Goal: Information Seeking & Learning: Learn about a topic

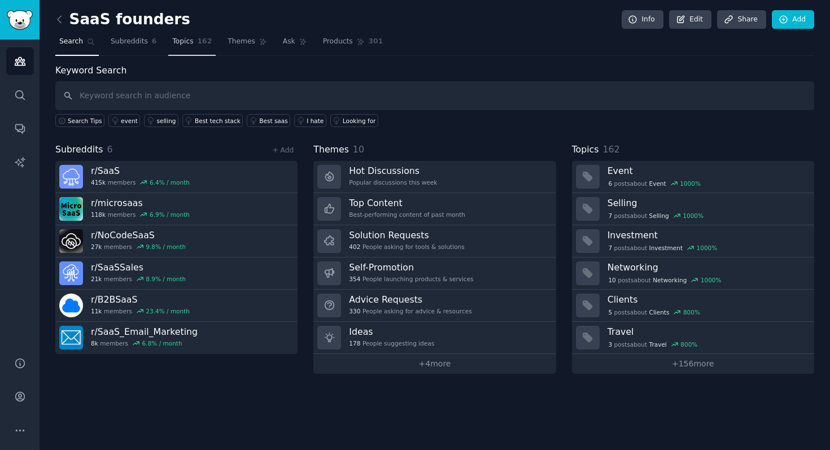
click at [181, 40] on span "Topics" at bounding box center [182, 42] width 21 height 10
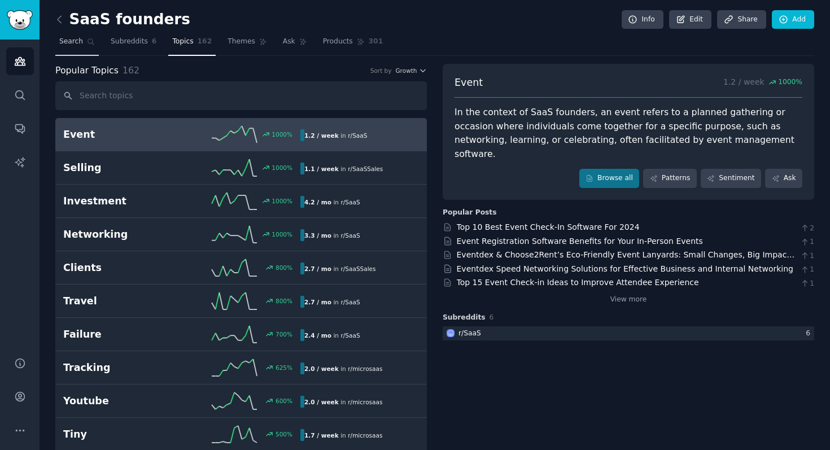
click at [78, 41] on span "Search" at bounding box center [71, 42] width 24 height 10
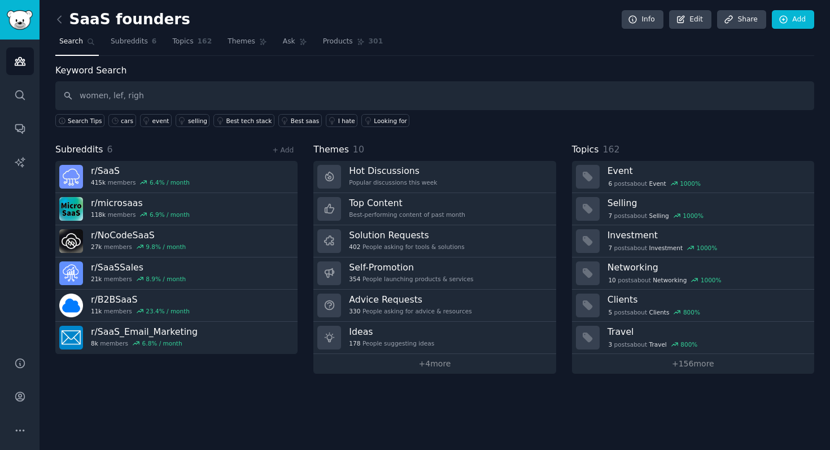
type input "women, lef, righ"
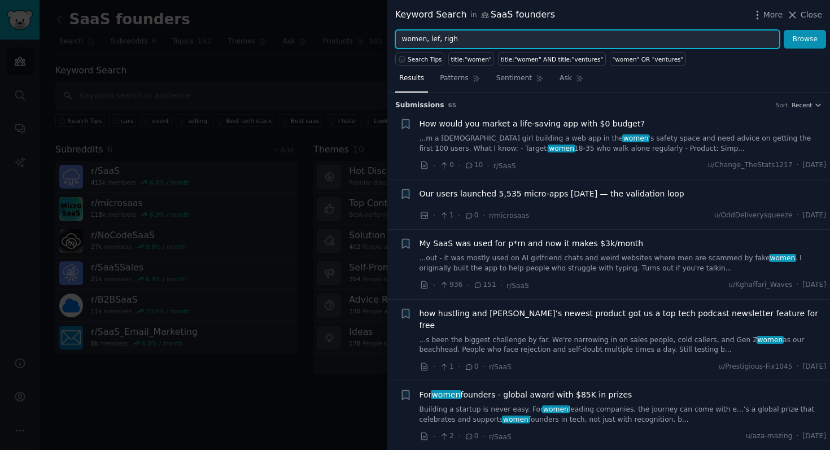
click at [466, 38] on input "women, lef, righ" at bounding box center [587, 39] width 384 height 19
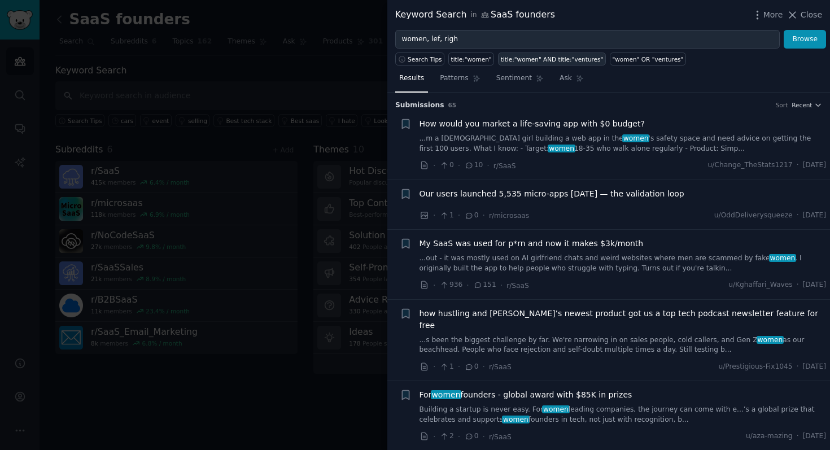
click at [511, 60] on div "title:"women" AND title:"ventures"" at bounding box center [552, 59] width 103 height 8
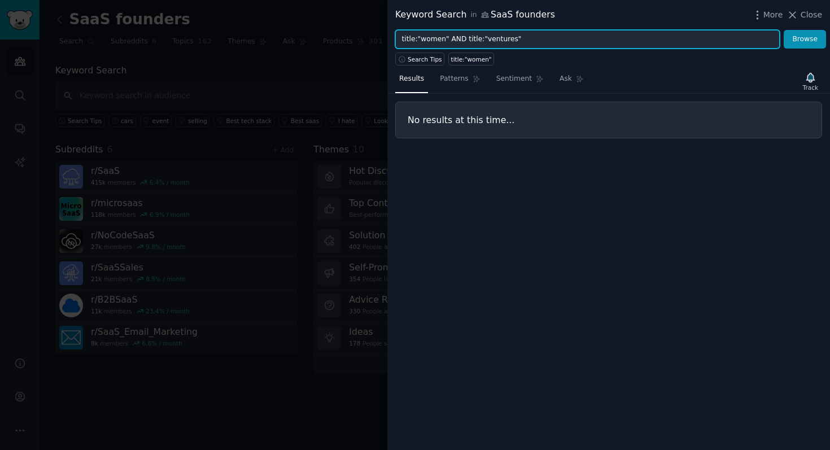
click at [500, 38] on input "title:"women" AND title:"ventures"" at bounding box center [587, 39] width 384 height 19
click at [784, 30] on button "Browse" at bounding box center [805, 39] width 42 height 19
click at [437, 38] on input "title:"women" AND title:"side"" at bounding box center [587, 39] width 384 height 19
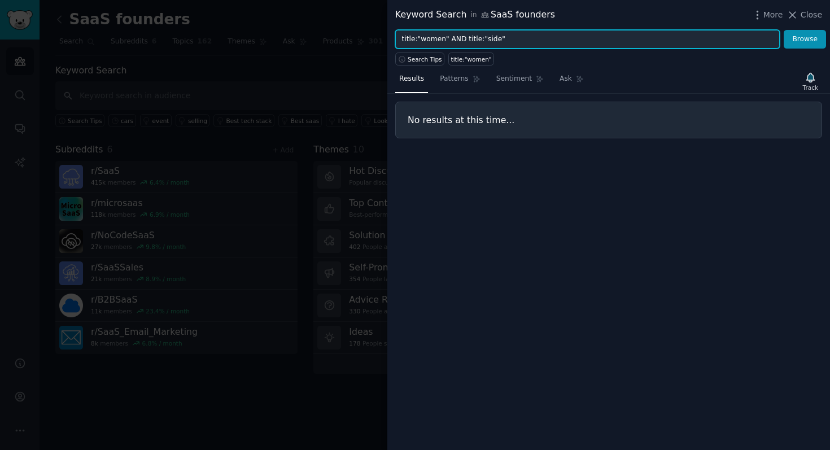
click at [437, 38] on input "title:"women" AND title:"side"" at bounding box center [587, 39] width 384 height 19
click at [492, 40] on input "title:"women" AND title:"side"" at bounding box center [587, 39] width 384 height 19
type input "title:"women" AND title:"confusion""
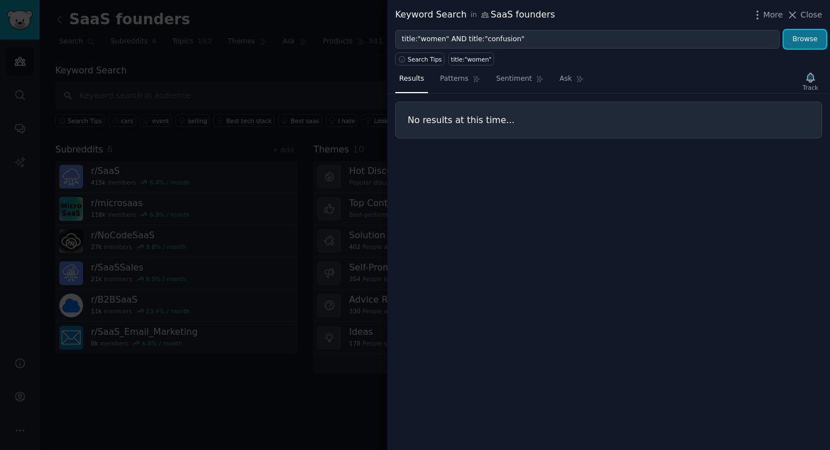
click at [812, 41] on button "Browse" at bounding box center [805, 39] width 42 height 19
click at [279, 85] on div at bounding box center [415, 225] width 830 height 450
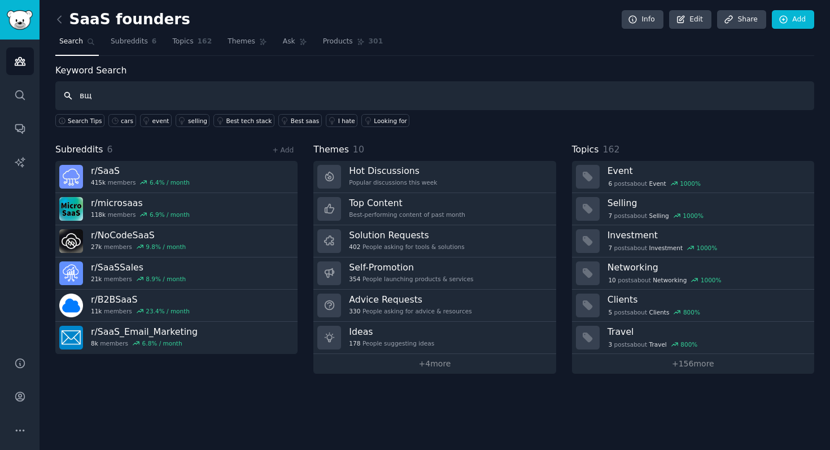
type input "в"
type input "dog"
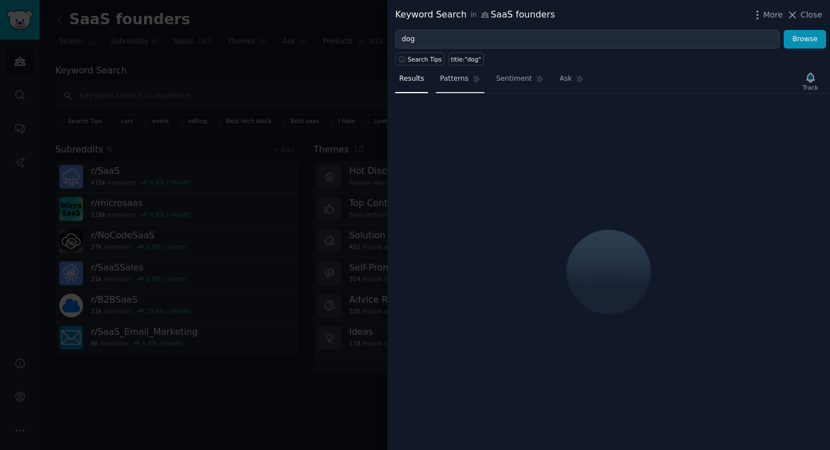
click at [461, 80] on span "Patterns" at bounding box center [454, 79] width 28 height 10
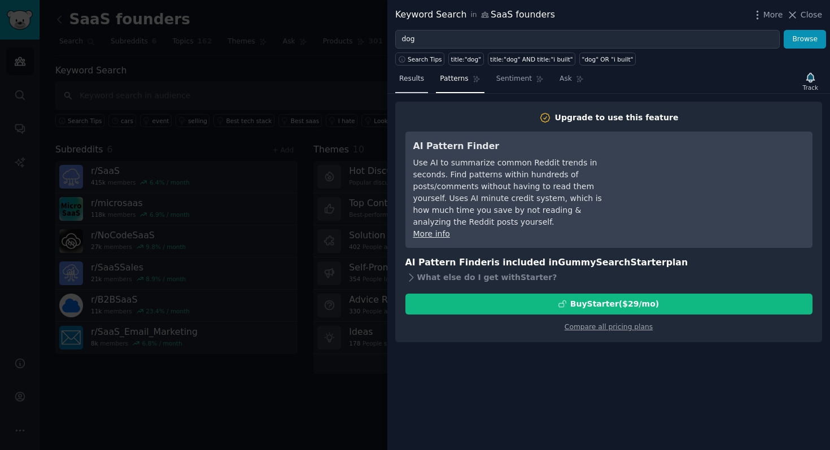
click at [421, 83] on span "Results" at bounding box center [411, 79] width 25 height 10
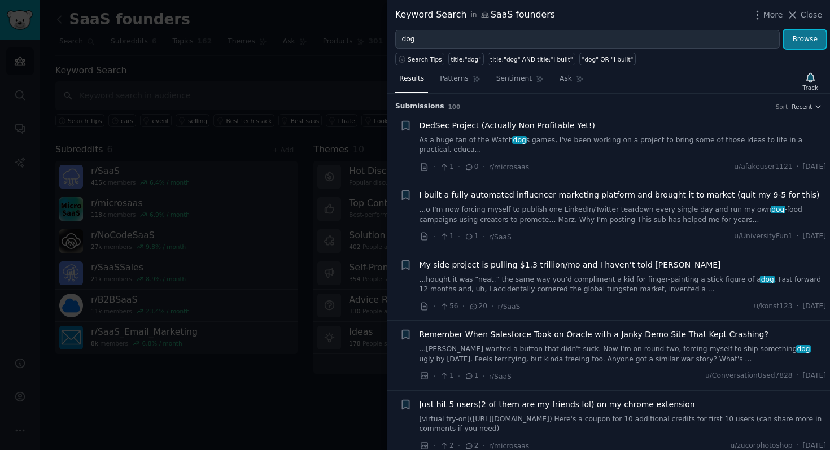
click at [800, 47] on button "Browse" at bounding box center [805, 39] width 42 height 19
click at [457, 60] on div "title:"dog"" at bounding box center [466, 59] width 30 height 8
type input "title:"dog""
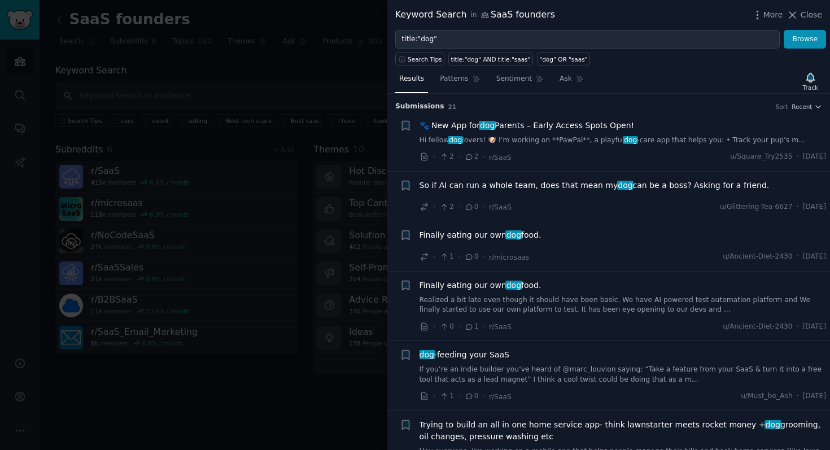
click at [553, 134] on div "🐾 New App for dog Parents – Early Access Spots Open! Hi fellow dog lovers! 🐶 I’…" at bounding box center [622, 133] width 407 height 26
click at [558, 125] on span "🐾 New App for dog Parents – Early Access Spots Open!" at bounding box center [526, 126] width 215 height 12
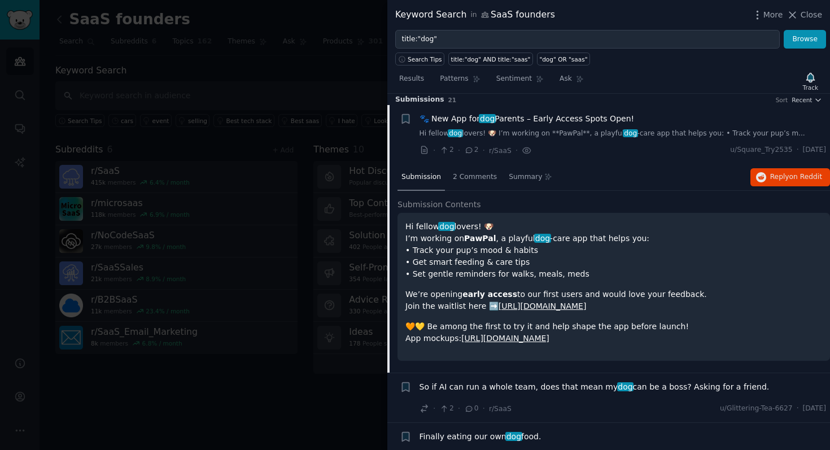
scroll to position [5, 0]
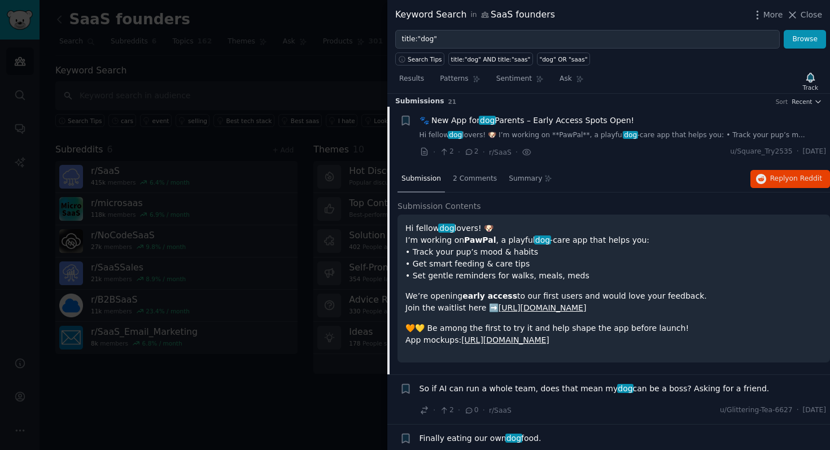
click at [368, 44] on div at bounding box center [415, 225] width 830 height 450
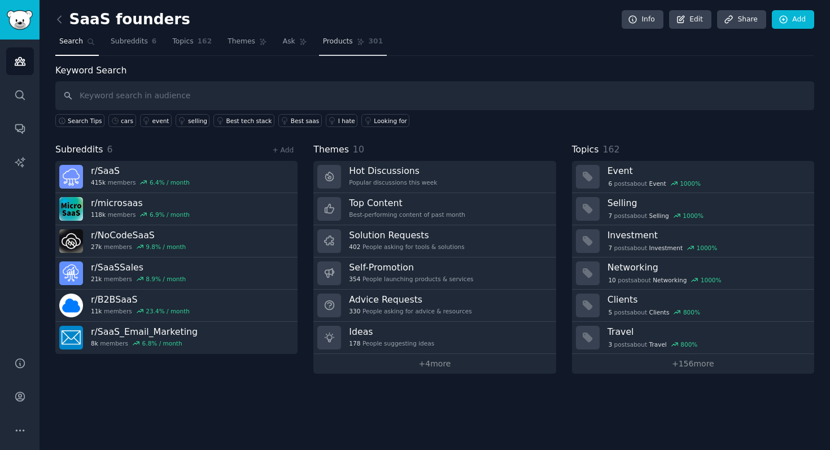
click at [336, 45] on span "Products" at bounding box center [338, 42] width 30 height 10
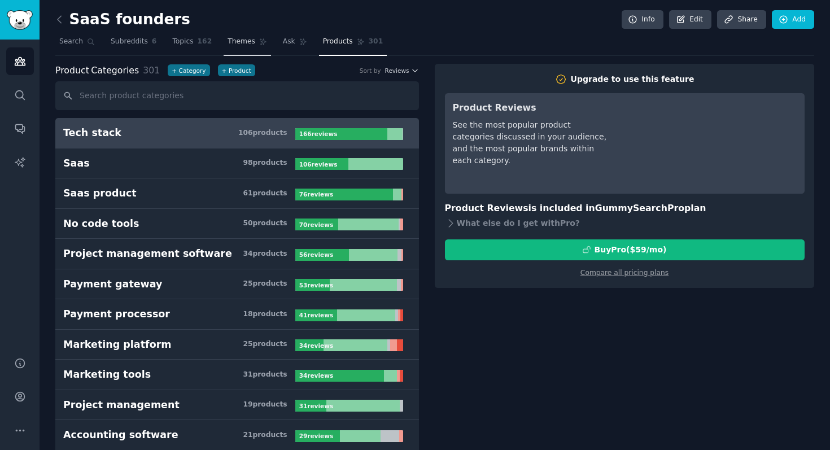
click at [182, 42] on span "Topics" at bounding box center [182, 42] width 21 height 10
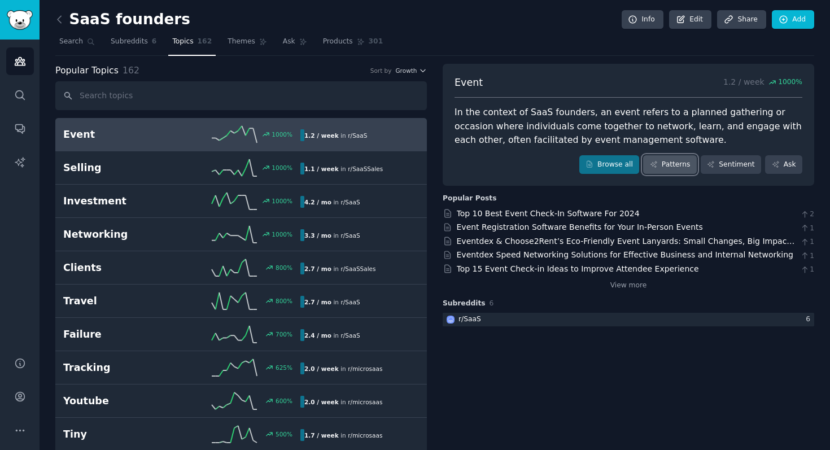
click at [673, 168] on link "Patterns" at bounding box center [669, 164] width 53 height 19
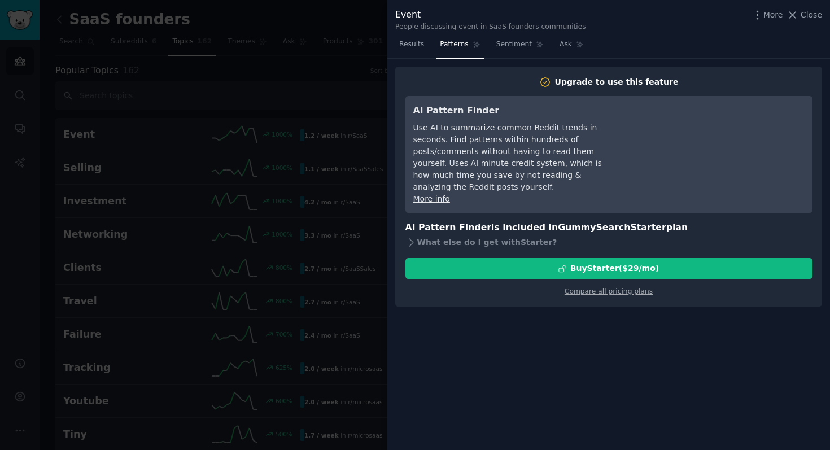
click at [359, 18] on div at bounding box center [415, 225] width 830 height 450
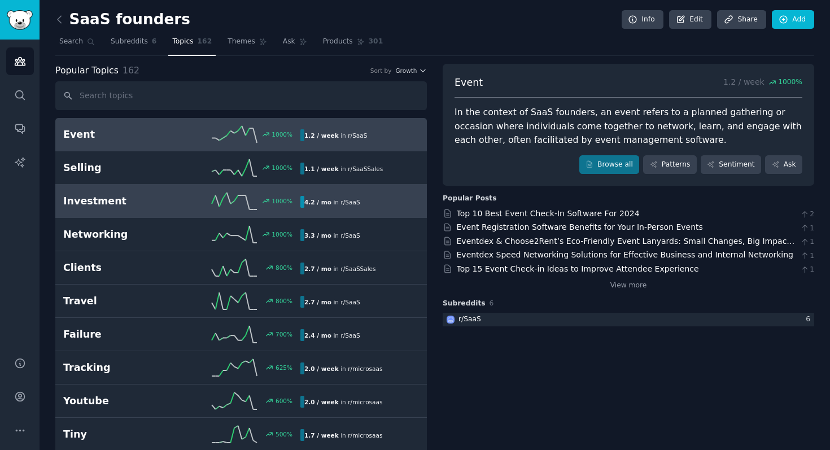
click at [134, 201] on h2 "Investment" at bounding box center [122, 201] width 119 height 14
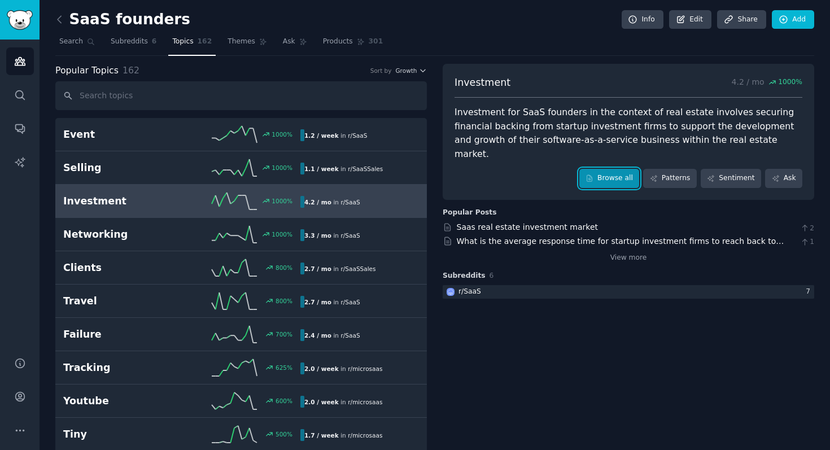
click at [626, 169] on link "Browse all" at bounding box center [609, 178] width 60 height 19
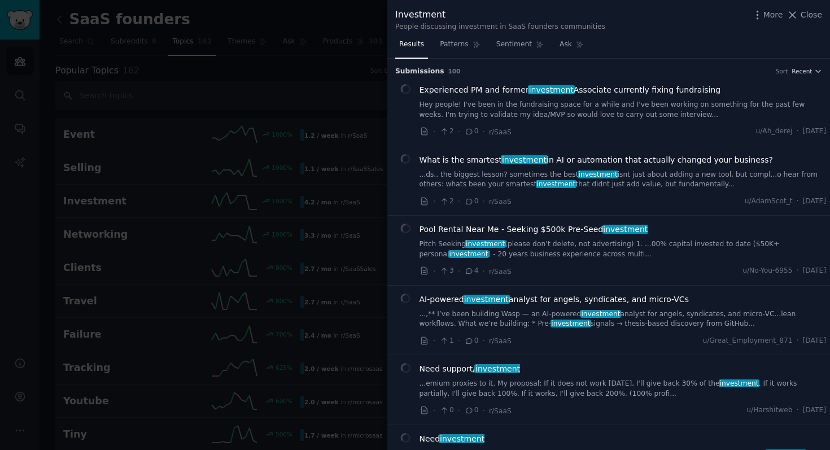
click at [1, 88] on div at bounding box center [415, 225] width 830 height 450
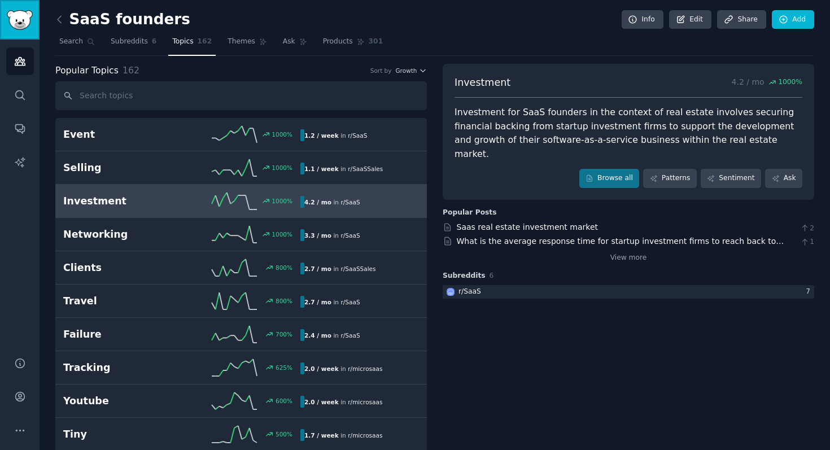
click at [34, 25] on link "Sidebar" at bounding box center [20, 20] width 40 height 40
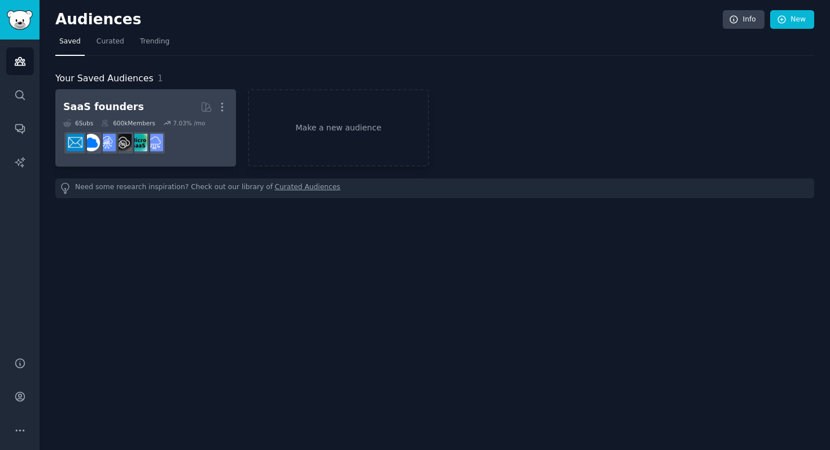
click at [182, 107] on h2 "SaaS founders More" at bounding box center [145, 107] width 165 height 20
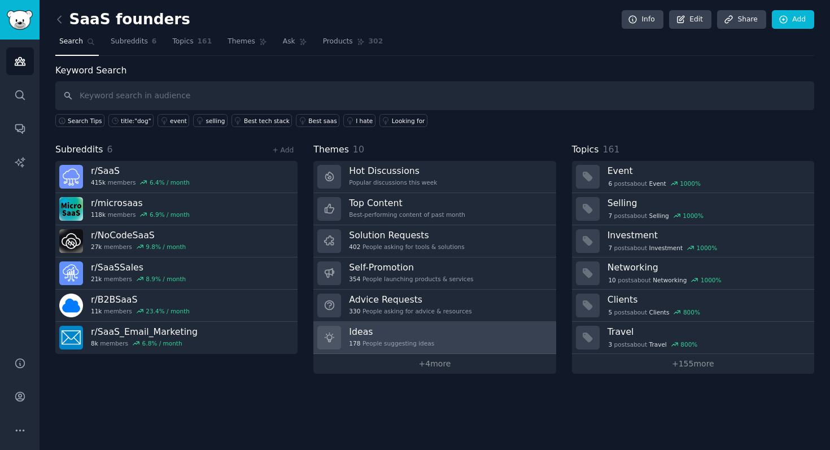
click at [383, 338] on div "Ideas 178 People suggesting ideas" at bounding box center [391, 338] width 85 height 24
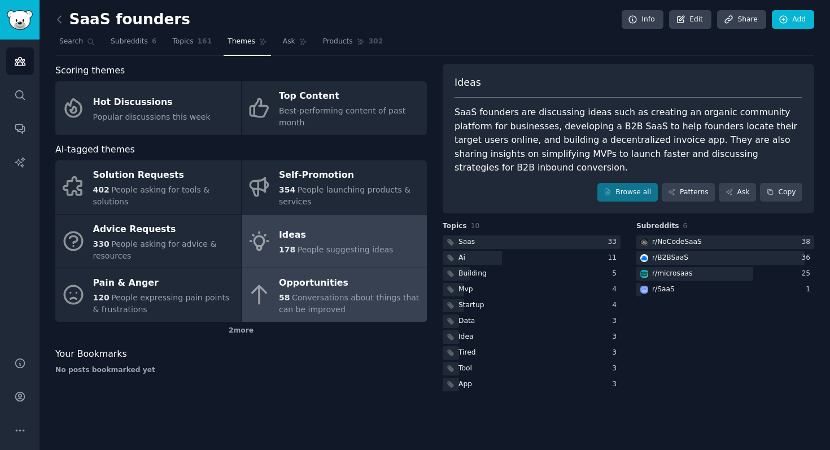
click at [305, 282] on div "Opportunities" at bounding box center [350, 283] width 142 height 18
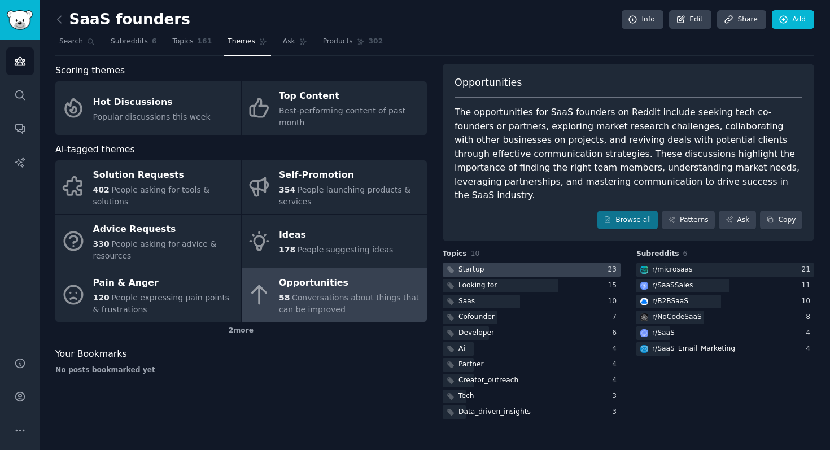
click at [496, 263] on div at bounding box center [532, 270] width 178 height 14
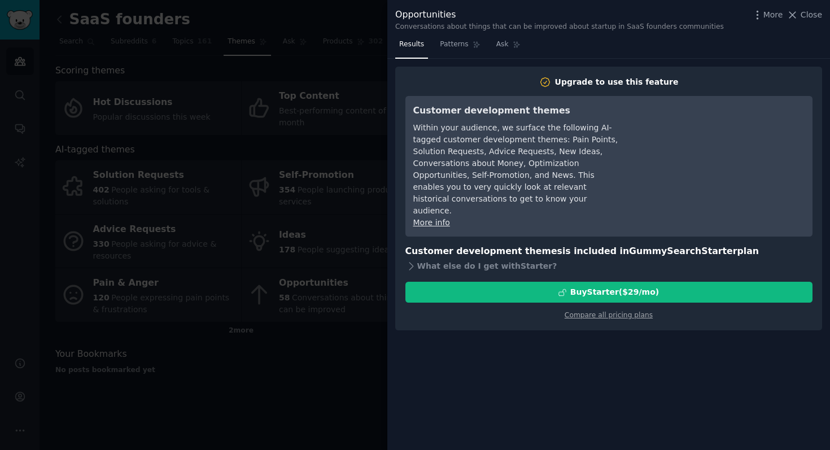
click at [324, 21] on div at bounding box center [415, 225] width 830 height 450
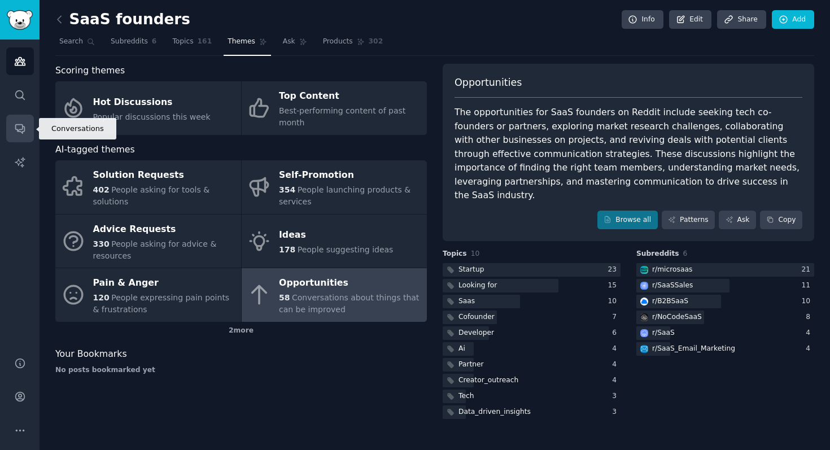
click at [18, 128] on icon "Sidebar" at bounding box center [20, 129] width 12 height 12
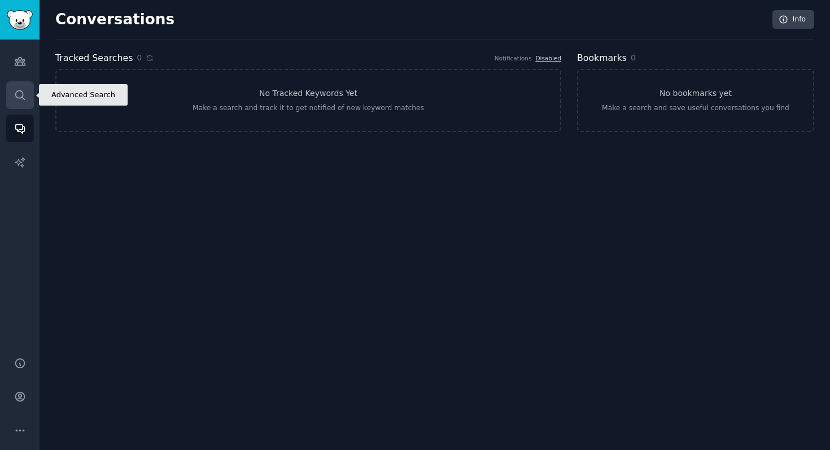
click at [19, 95] on icon "Sidebar" at bounding box center [20, 95] width 12 height 12
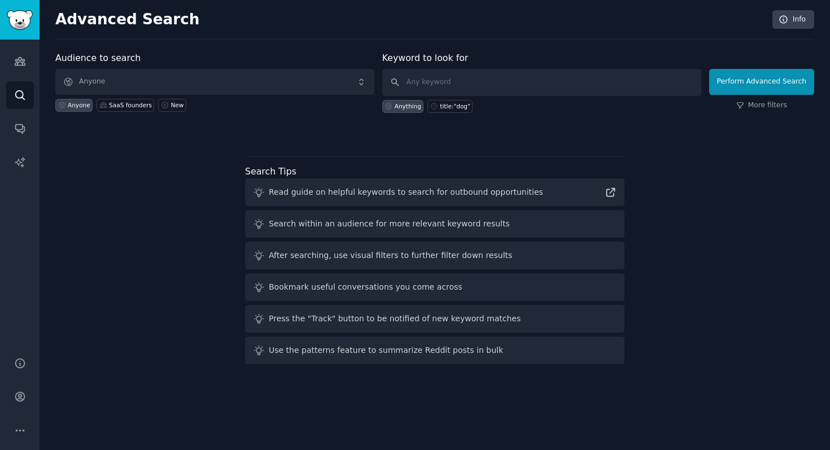
click at [300, 189] on div "Read guide on helpful keywords to search for outbound opportunities" at bounding box center [406, 192] width 274 height 12
click at [19, 68] on link "Audiences" at bounding box center [20, 61] width 28 height 28
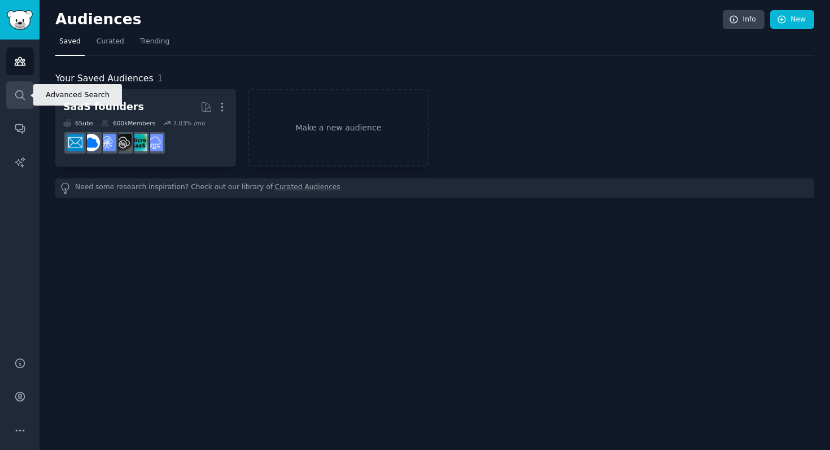
click at [17, 96] on icon "Sidebar" at bounding box center [20, 95] width 12 height 12
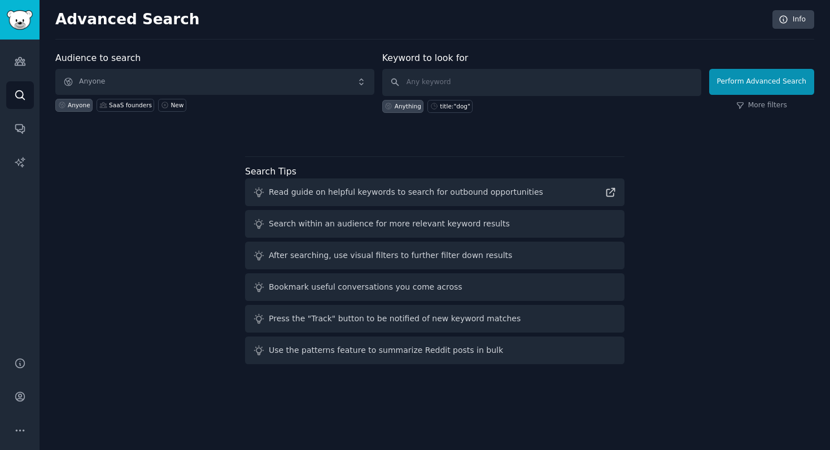
click at [321, 266] on div "After searching, use visual filters to further filter down results" at bounding box center [434, 256] width 379 height 28
click at [19, 65] on icon "Sidebar" at bounding box center [20, 62] width 10 height 8
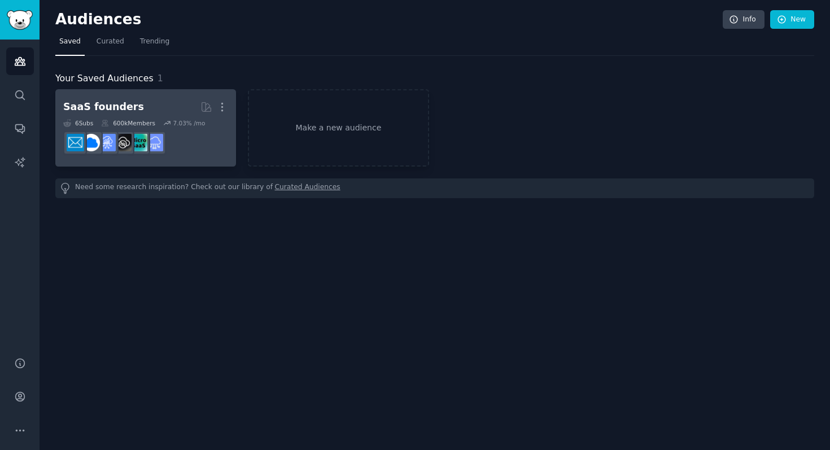
click at [184, 93] on link "SaaS founders More 6 Sub s 600k Members 7.03 % /mo" at bounding box center [145, 127] width 181 height 77
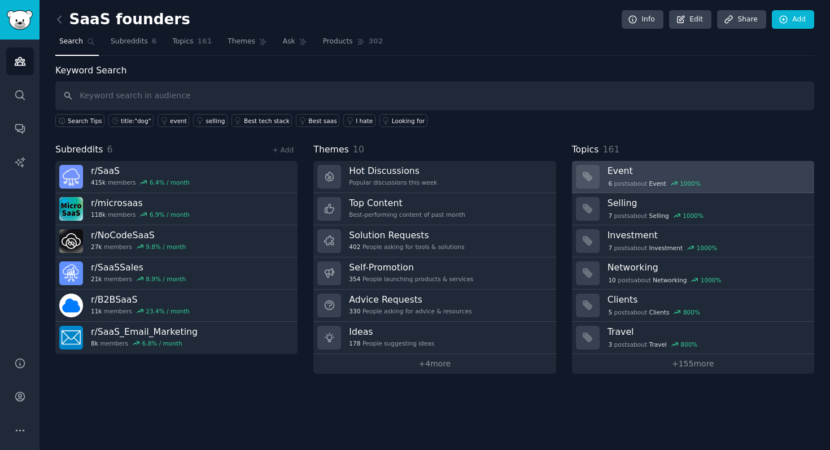
click at [654, 170] on h3 "Event" at bounding box center [706, 171] width 199 height 12
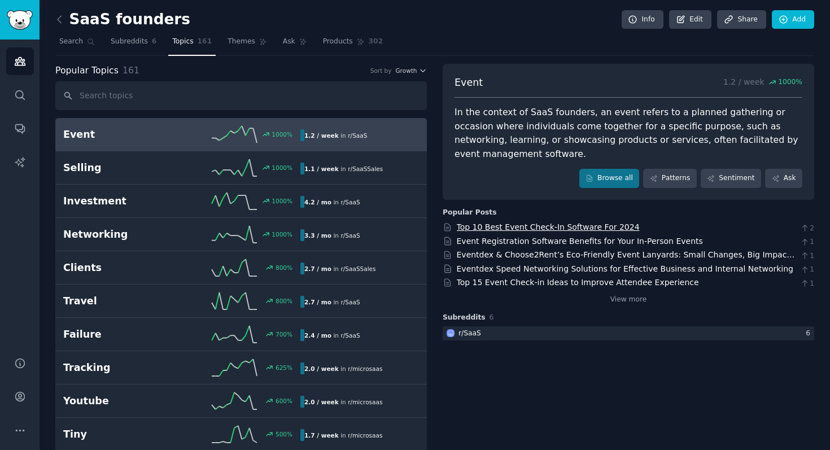
click at [521, 222] on link "Top 10 Best Event Check-In Software For 2024" at bounding box center [548, 226] width 183 height 9
click at [404, 68] on span "Growth" at bounding box center [405, 71] width 21 height 8
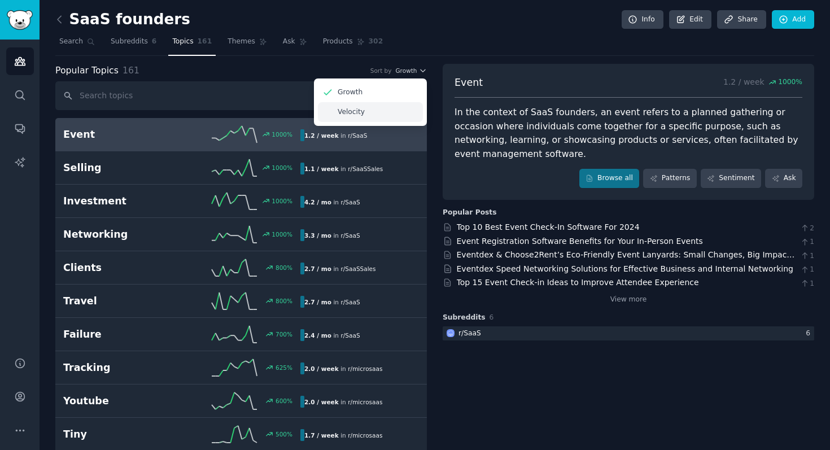
click at [370, 115] on div "Velocity" at bounding box center [370, 112] width 105 height 20
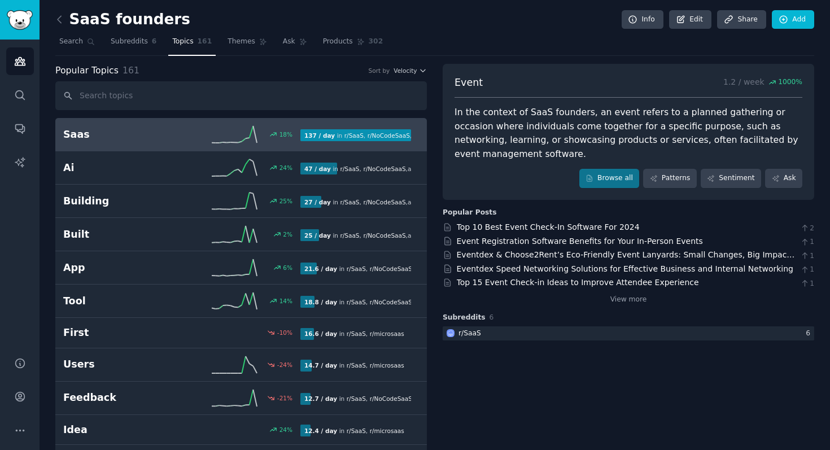
click at [123, 145] on link "Saas 18 % 137 / day in r/ SaaS , r/ NoCodeSaaS , and 4 other s" at bounding box center [240, 134] width 371 height 33
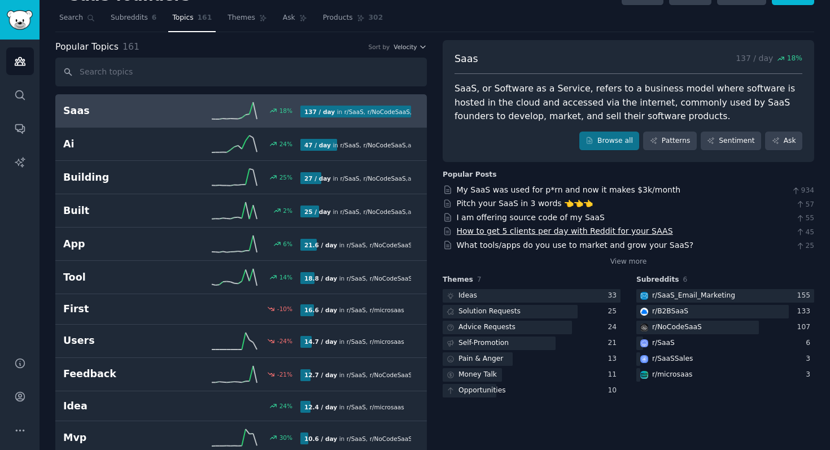
scroll to position [30, 0]
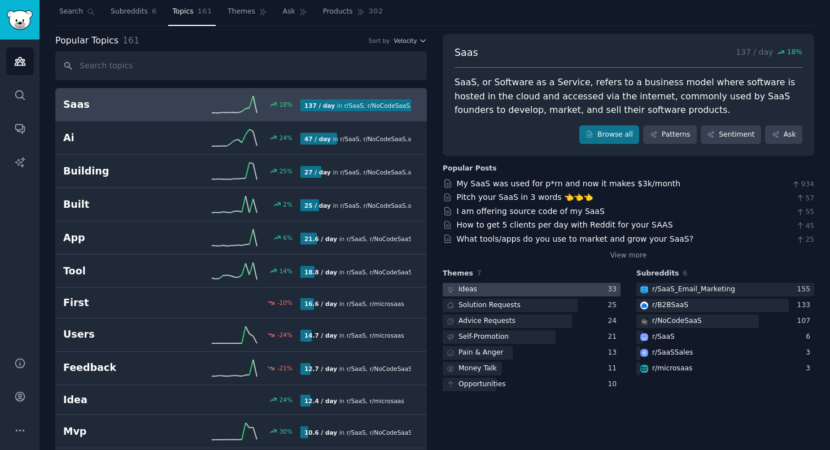
click at [519, 291] on div at bounding box center [532, 290] width 178 height 14
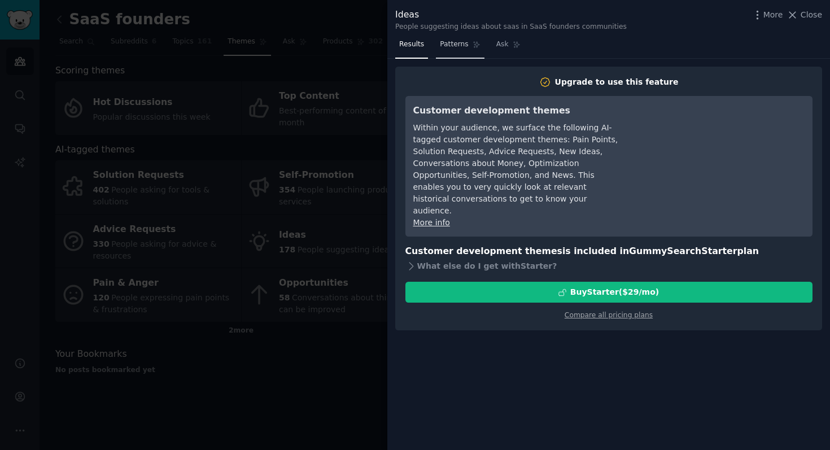
click at [456, 47] on span "Patterns" at bounding box center [454, 45] width 28 height 10
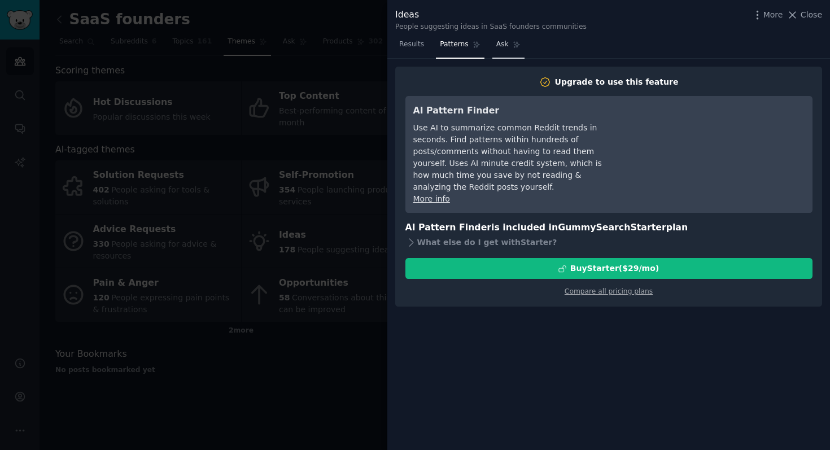
click at [498, 46] on span "Ask" at bounding box center [502, 45] width 12 height 10
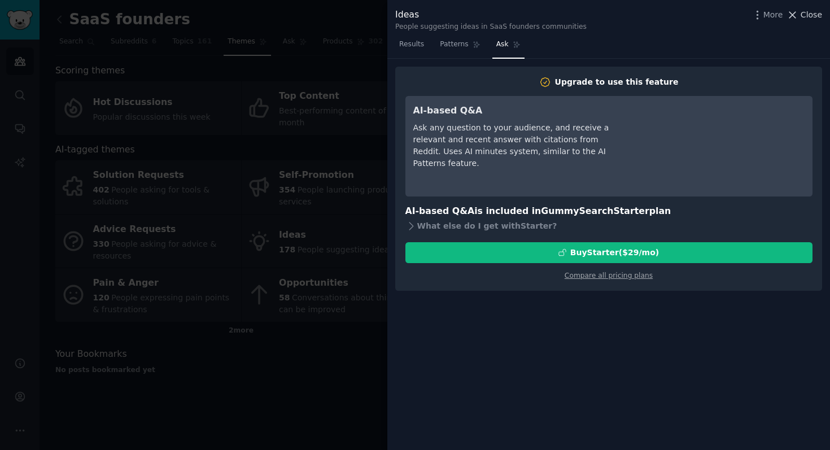
click at [808, 15] on span "Close" at bounding box center [811, 15] width 21 height 12
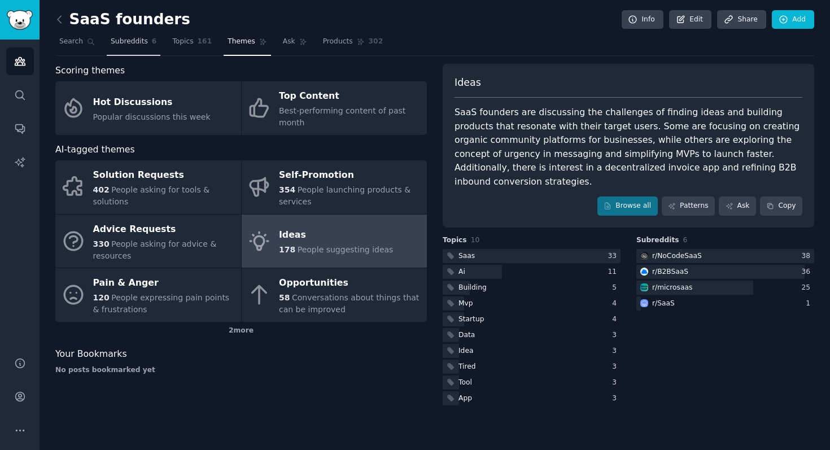
click at [142, 41] on span "Subreddits" at bounding box center [129, 42] width 37 height 10
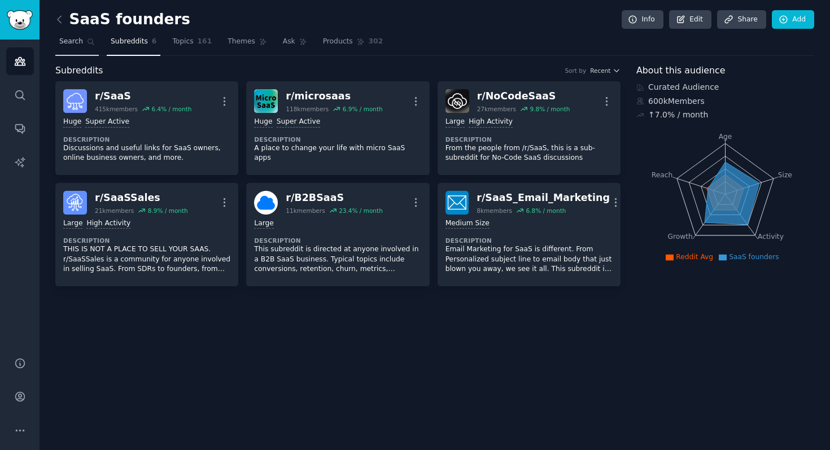
click at [80, 43] on span "Search" at bounding box center [71, 42] width 24 height 10
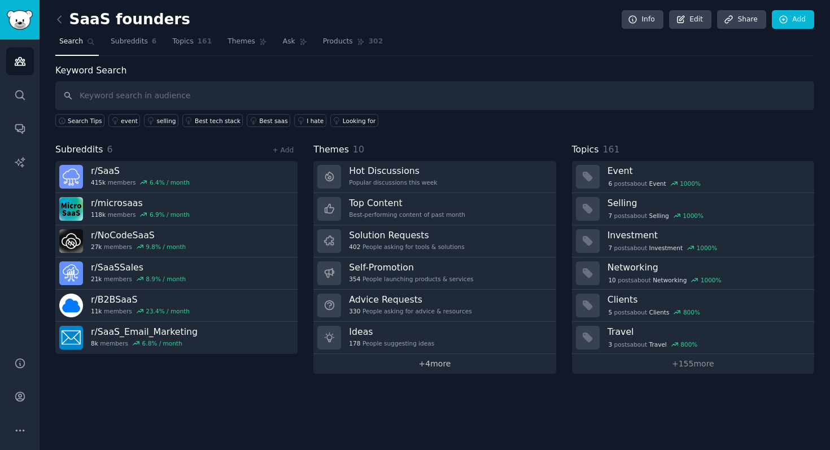
click at [438, 367] on link "+ 4 more" at bounding box center [434, 364] width 242 height 20
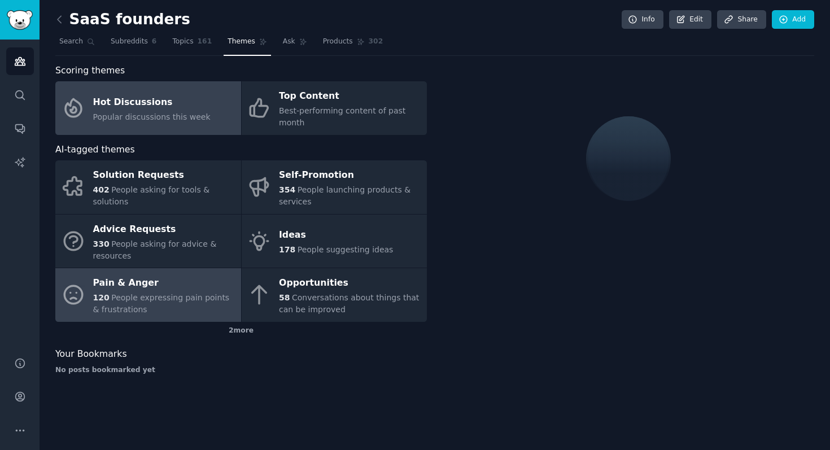
click at [197, 286] on div "Pain & Anger" at bounding box center [164, 283] width 142 height 18
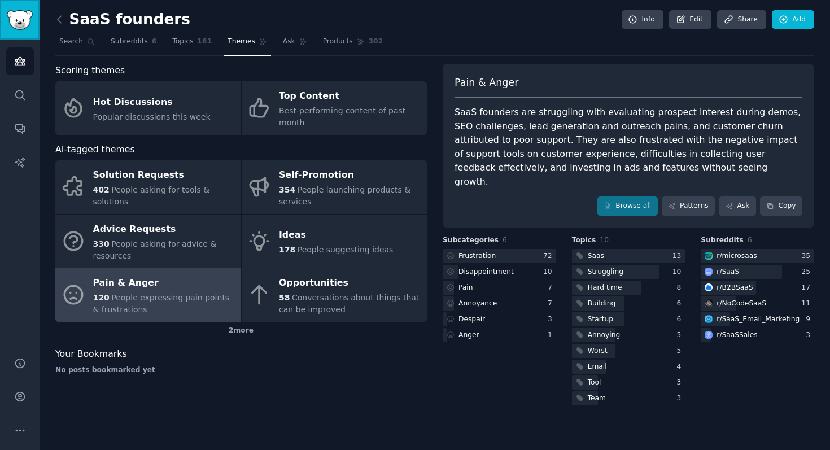
click at [24, 14] on img "Sidebar" at bounding box center [20, 20] width 26 height 20
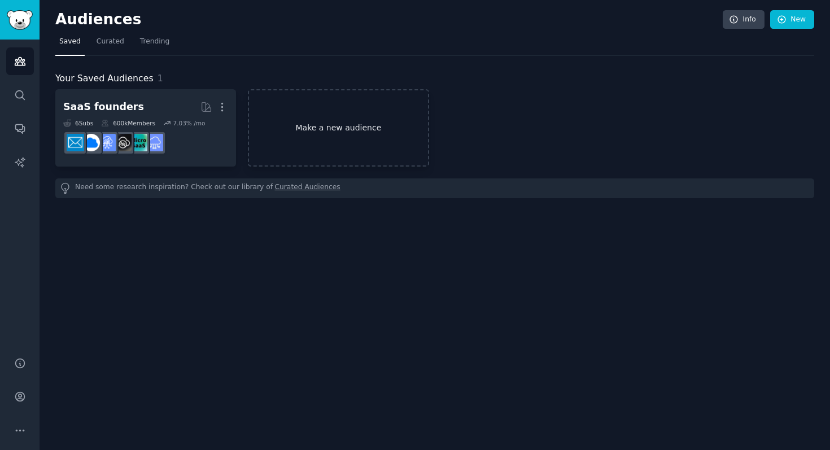
click at [298, 119] on link "Make a new audience" at bounding box center [338, 127] width 181 height 77
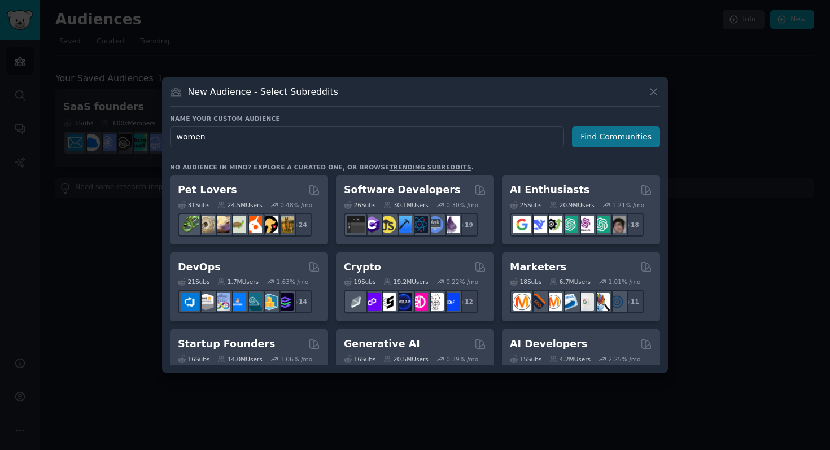
type input "women"
click at [588, 143] on button "Find Communities" at bounding box center [616, 136] width 88 height 21
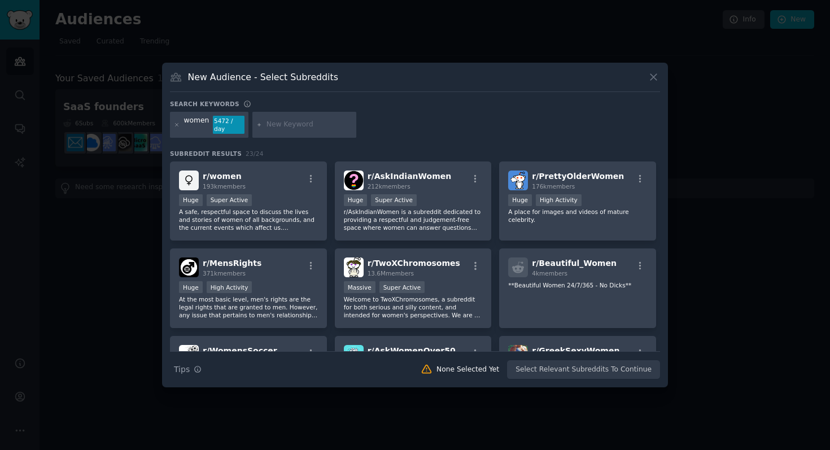
click at [272, 126] on input "text" at bounding box center [309, 125] width 86 height 10
click at [272, 123] on input "text" at bounding box center [309, 125] width 86 height 10
type input "left"
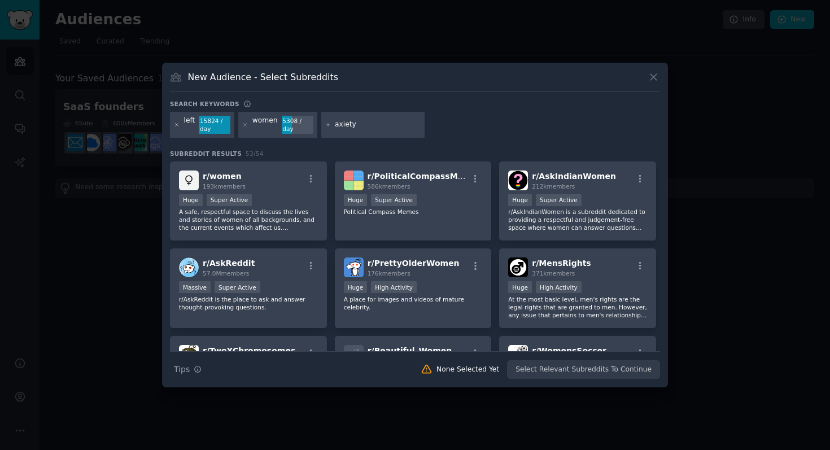
type input "axiety"
click at [176, 126] on icon at bounding box center [177, 125] width 6 height 6
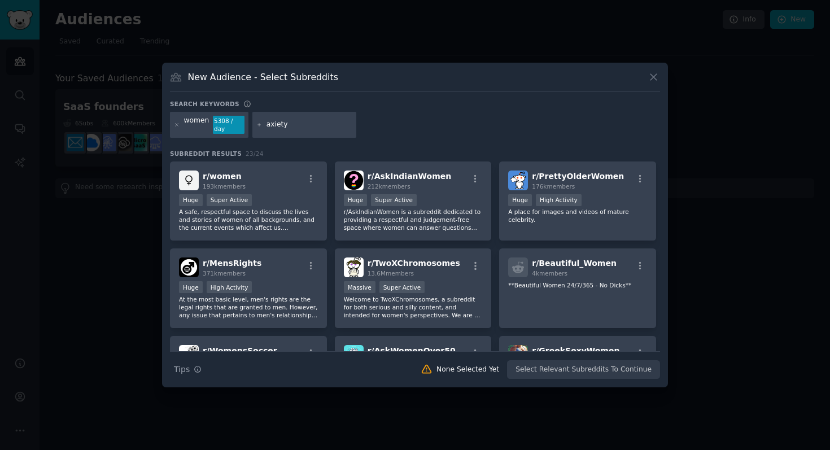
click at [303, 119] on div "axiety" at bounding box center [304, 125] width 104 height 26
click at [312, 133] on div "axiety" at bounding box center [304, 125] width 104 height 26
click at [311, 130] on div "axiety" at bounding box center [304, 125] width 104 height 26
click at [285, 126] on input "axiety" at bounding box center [309, 125] width 86 height 10
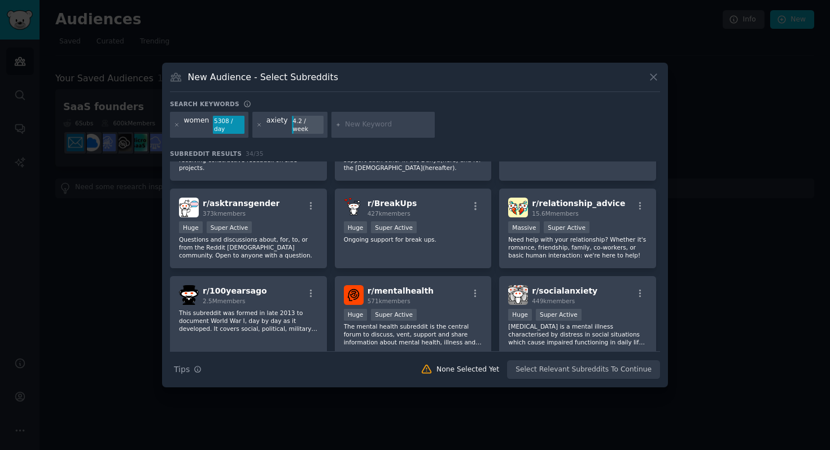
scroll to position [530, 0]
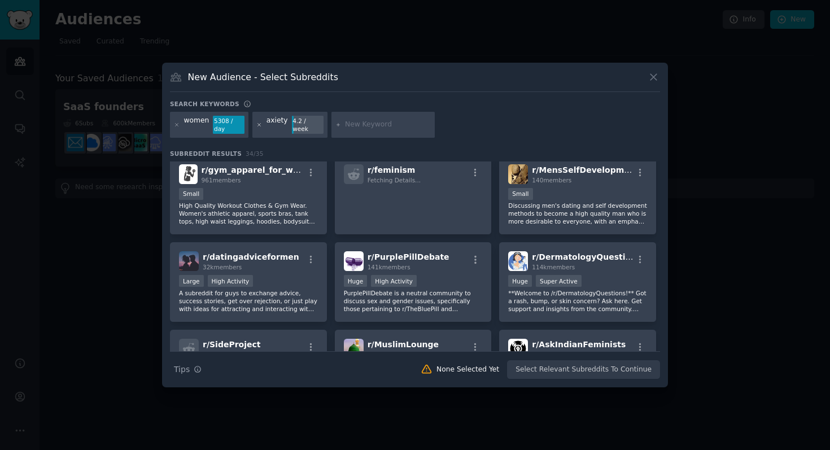
click at [258, 124] on icon at bounding box center [259, 124] width 3 height 3
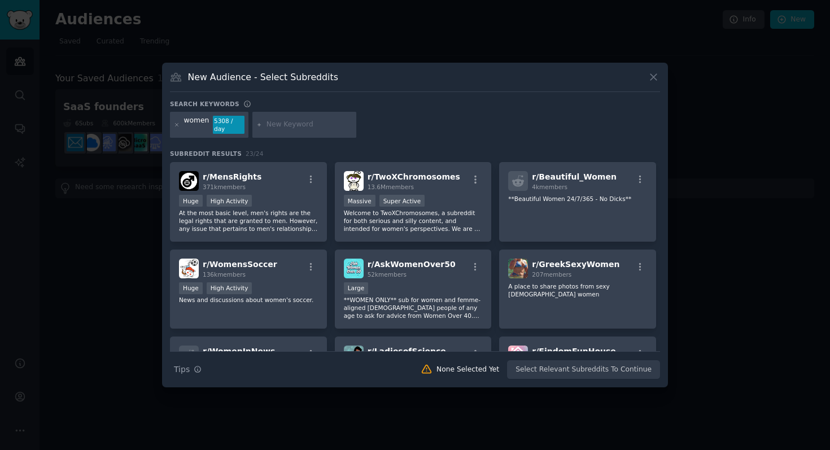
scroll to position [93, 0]
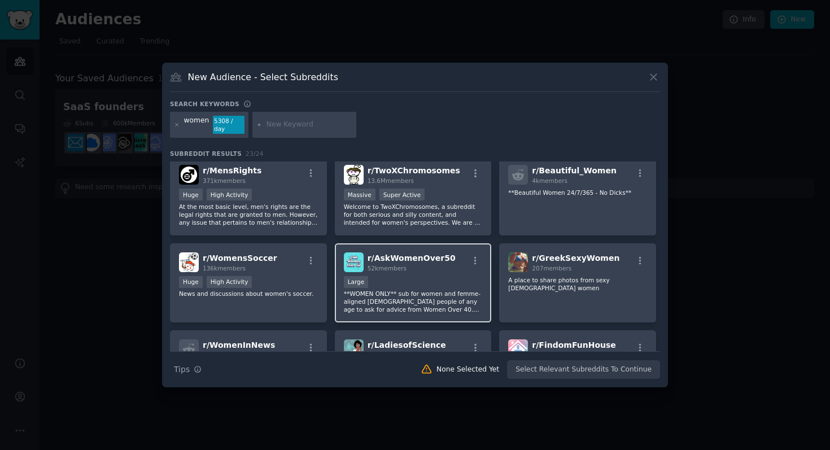
click at [422, 274] on div "r/ AskWomenOver50 52k members Large **WOMEN ONLY** sub for women and femme-alig…" at bounding box center [413, 283] width 157 height 80
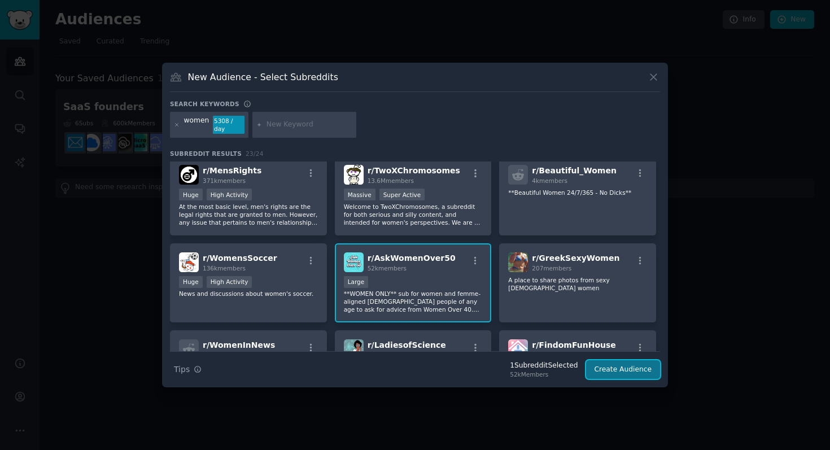
click at [601, 369] on button "Create Audience" at bounding box center [623, 369] width 75 height 19
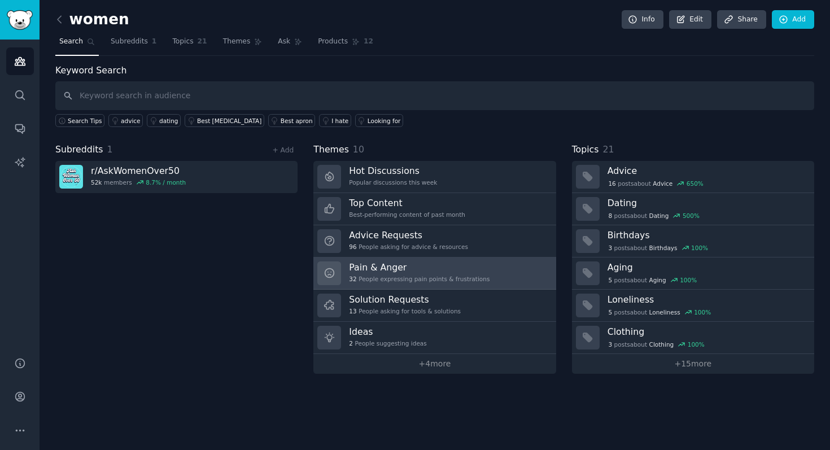
click at [413, 279] on div "32 People expressing pain points & frustrations" at bounding box center [419, 279] width 141 height 8
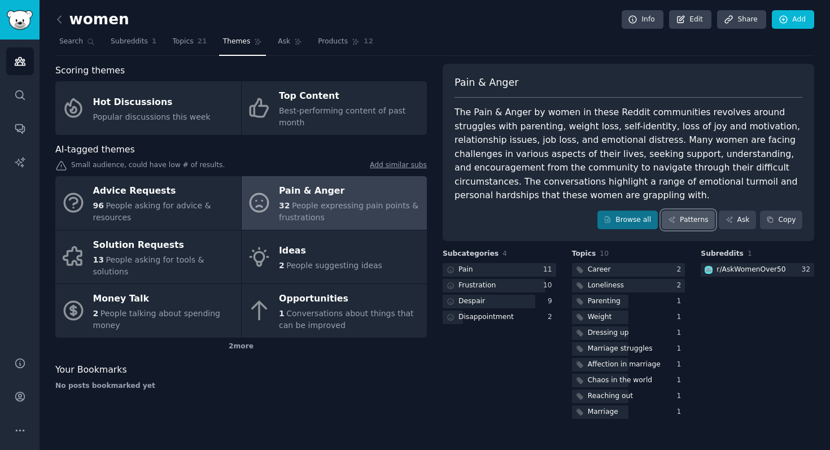
click at [702, 224] on link "Patterns" at bounding box center [688, 220] width 53 height 19
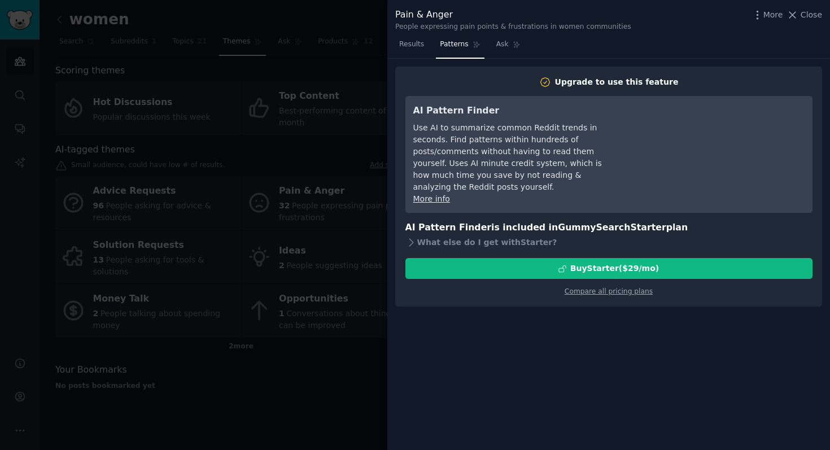
click at [371, 19] on div at bounding box center [415, 225] width 830 height 450
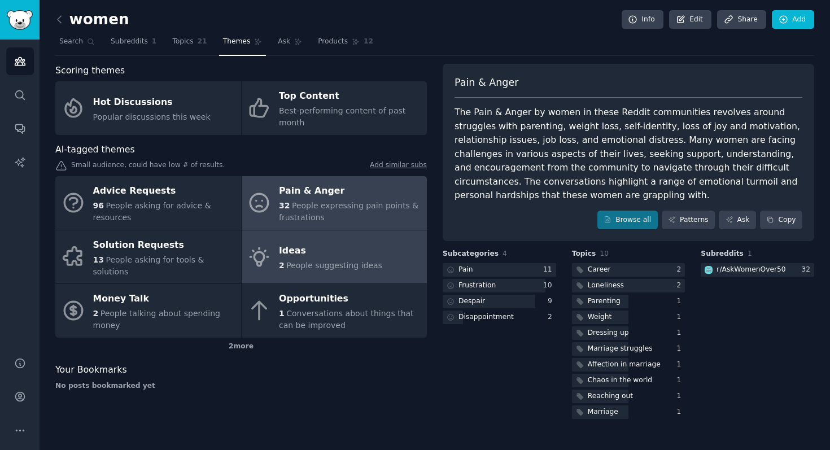
click at [343, 261] on span "People suggesting ideas" at bounding box center [334, 265] width 96 height 9
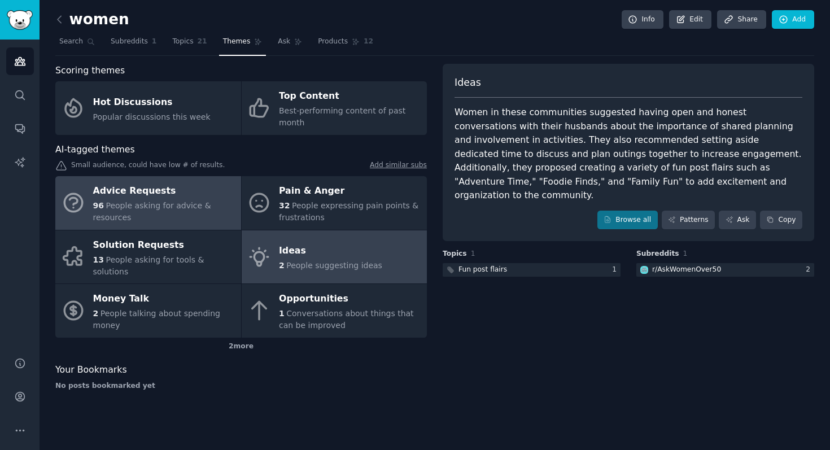
click at [195, 209] on span "People asking for advice & resources" at bounding box center [152, 211] width 118 height 21
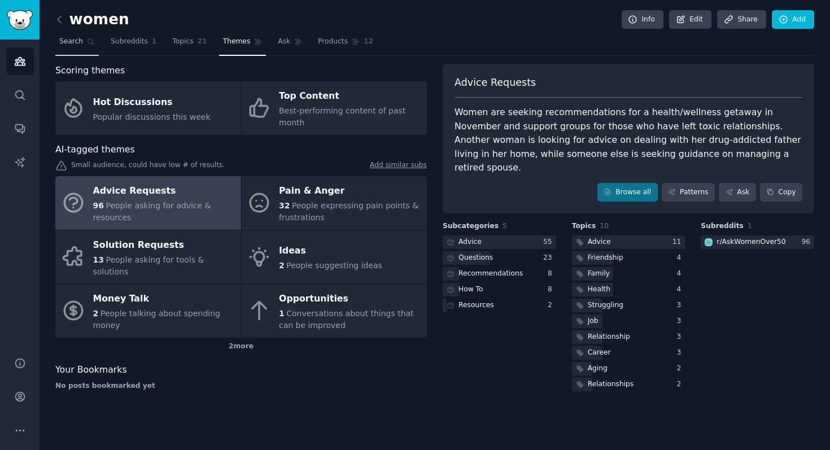
click at [84, 42] on link "Search" at bounding box center [76, 44] width 43 height 23
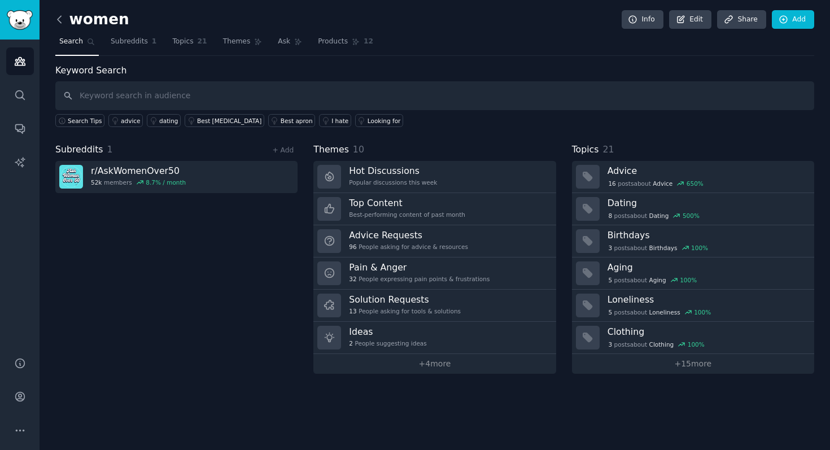
click at [59, 22] on icon at bounding box center [59, 19] width 3 height 7
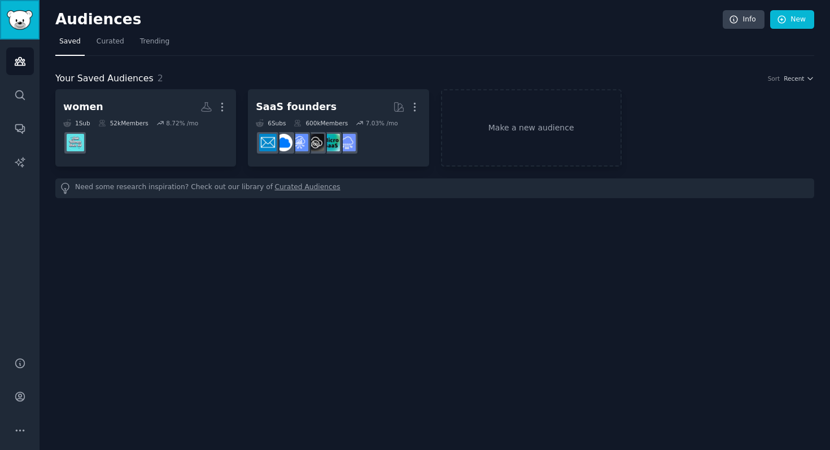
click at [19, 23] on img "Sidebar" at bounding box center [20, 20] width 26 height 20
click at [22, 89] on icon "Sidebar" at bounding box center [20, 95] width 12 height 12
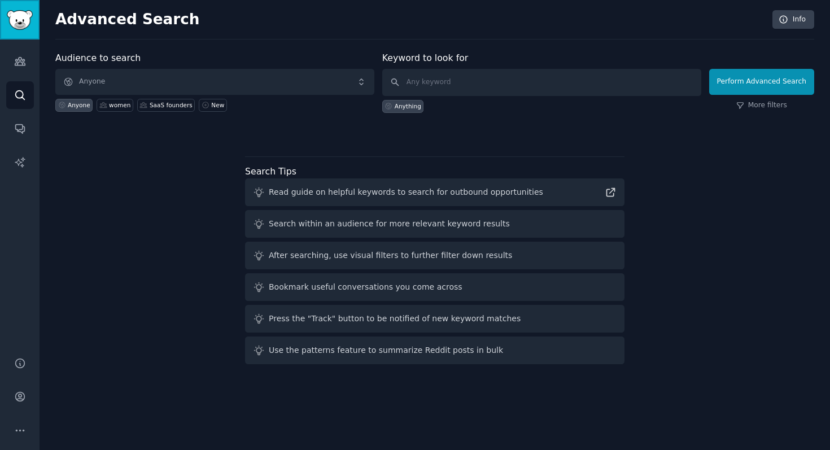
click at [20, 16] on img "Sidebar" at bounding box center [20, 20] width 26 height 20
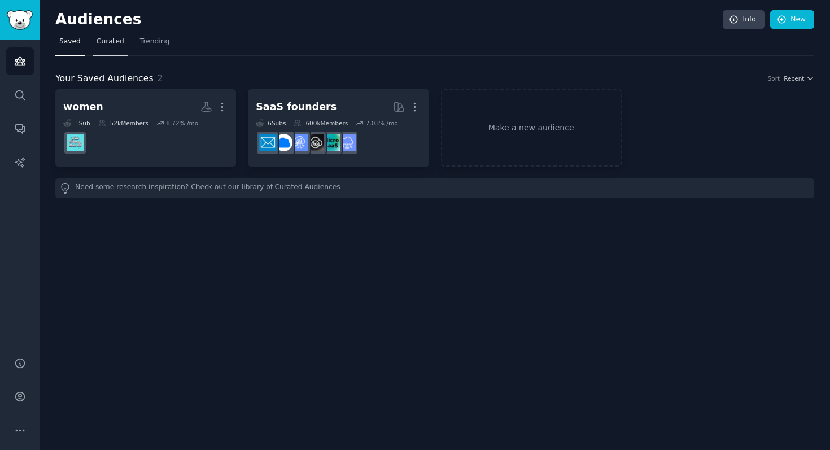
click at [106, 41] on span "Curated" at bounding box center [111, 42] width 28 height 10
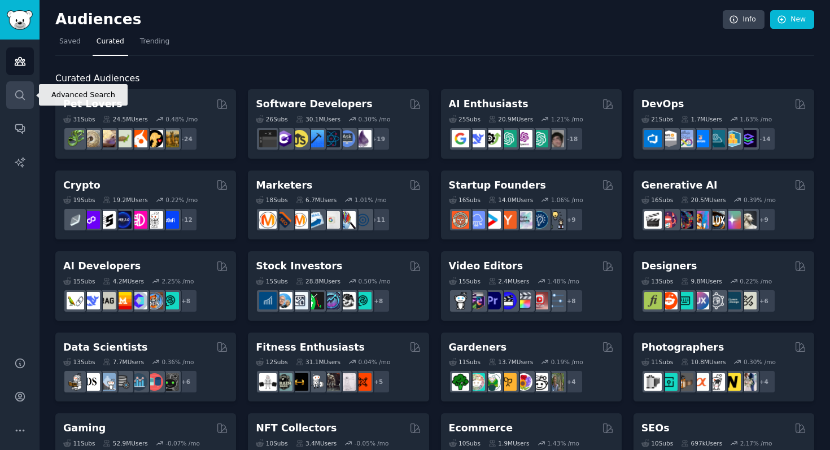
click at [22, 91] on icon "Sidebar" at bounding box center [19, 94] width 9 height 9
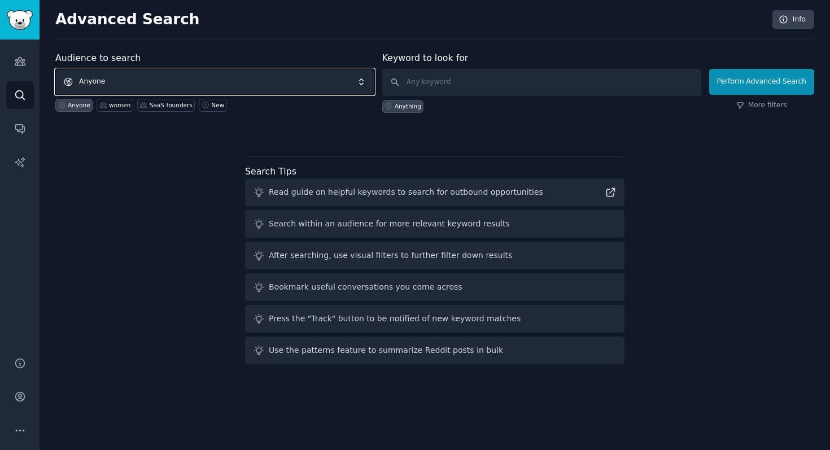
click at [129, 82] on span "Anyone" at bounding box center [214, 82] width 319 height 26
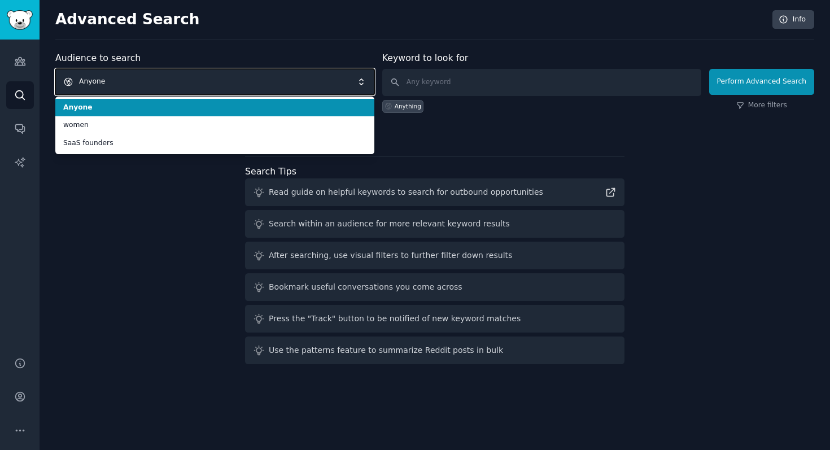
click at [113, 71] on span "Anyone" at bounding box center [214, 82] width 319 height 26
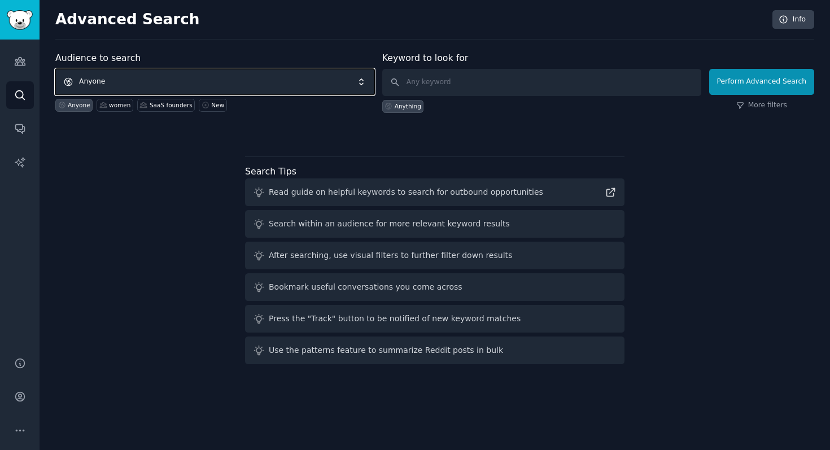
click at [116, 81] on span "Anyone" at bounding box center [214, 82] width 319 height 26
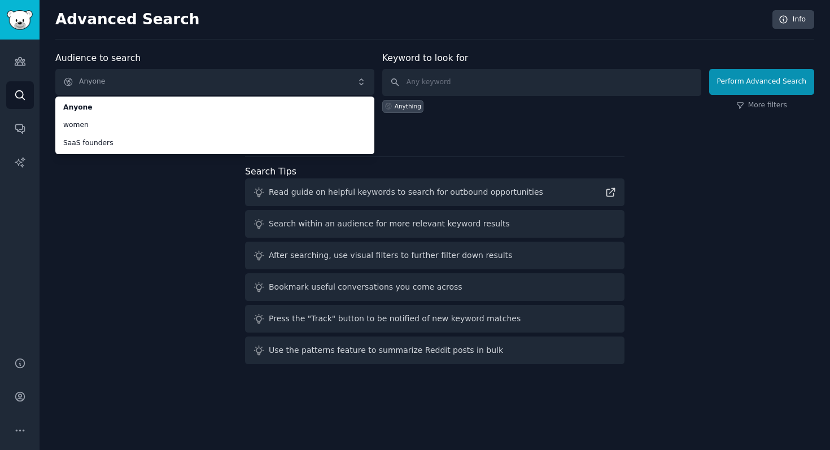
click at [176, 289] on div "Audience to search Anyone Anyone women SaaS founders Anyone women SaaS founders…" at bounding box center [434, 209] width 759 height 317
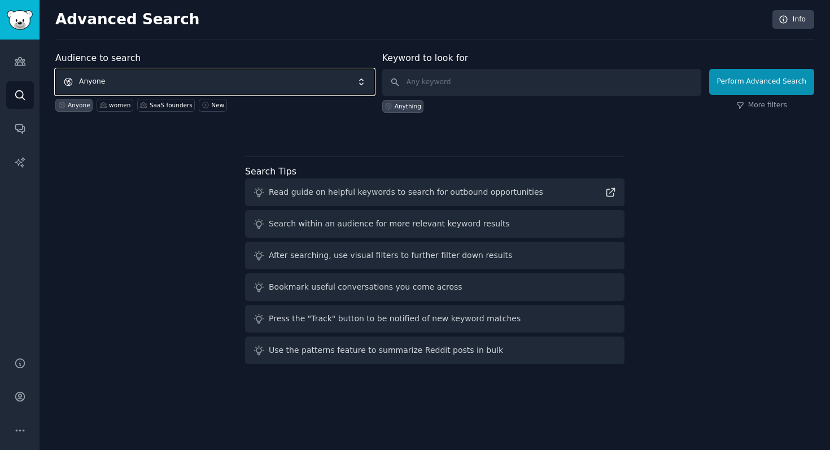
click at [261, 89] on span "Anyone" at bounding box center [214, 82] width 319 height 26
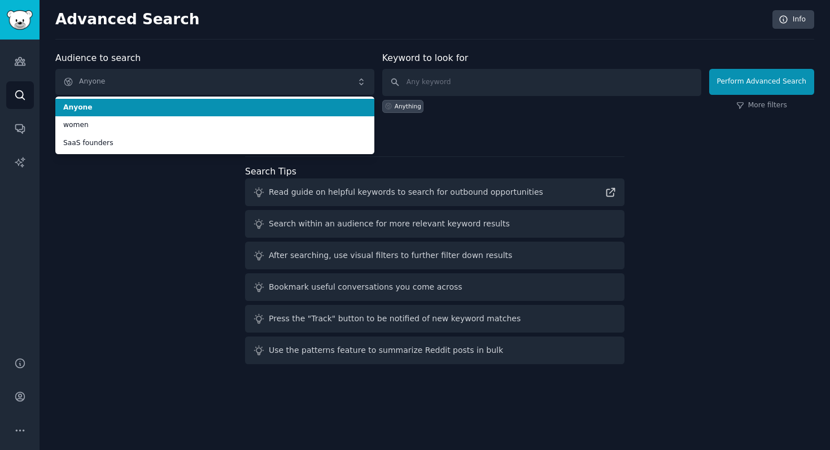
click at [350, 51] on div "Audience to search Anyone Anyone women [DEMOGRAPHIC_DATA] founders Anyone women…" at bounding box center [214, 82] width 319 height 62
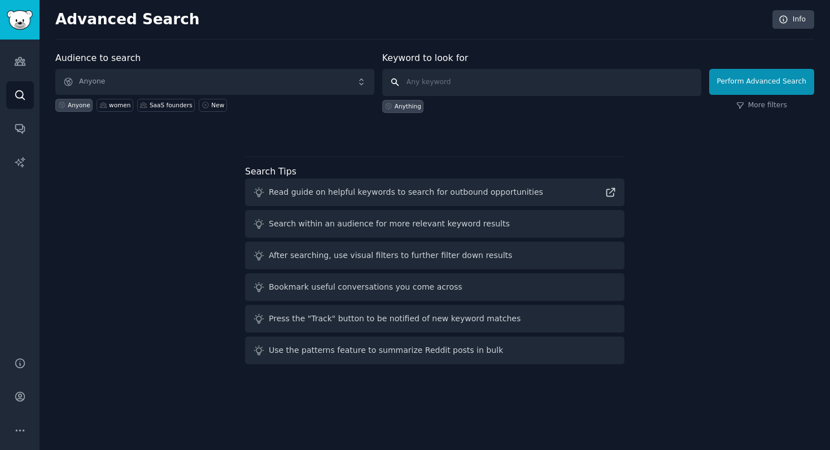
click at [415, 85] on input "text" at bounding box center [541, 82] width 319 height 27
type input "car"
click button "Perform Advanced Search" at bounding box center [761, 82] width 105 height 26
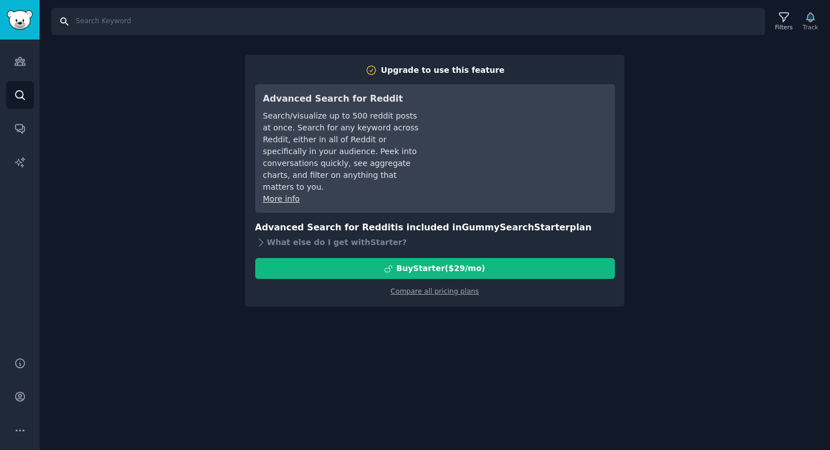
click at [93, 26] on input "Search" at bounding box center [408, 21] width 714 height 27
type input "c"
click at [25, 62] on icon "Sidebar" at bounding box center [20, 61] width 12 height 12
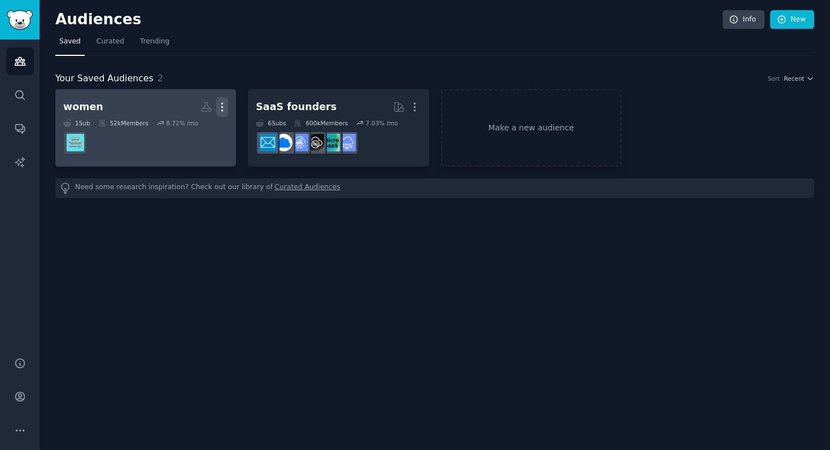
click at [226, 102] on icon "button" at bounding box center [222, 107] width 12 height 12
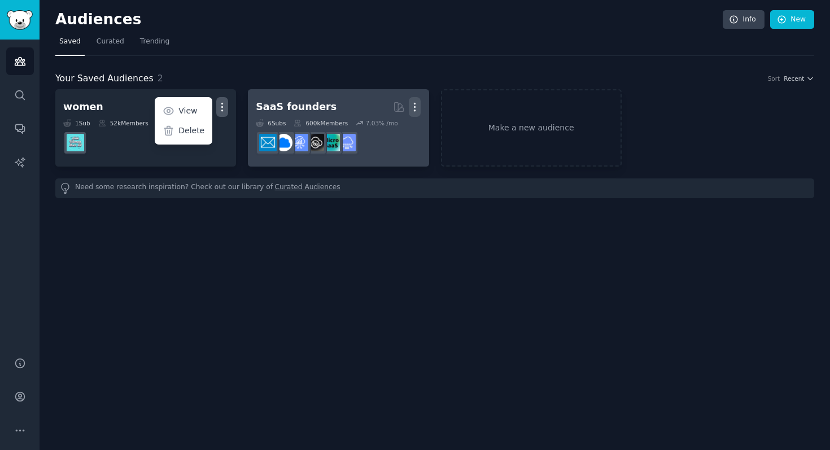
click at [417, 102] on icon "button" at bounding box center [415, 107] width 12 height 12
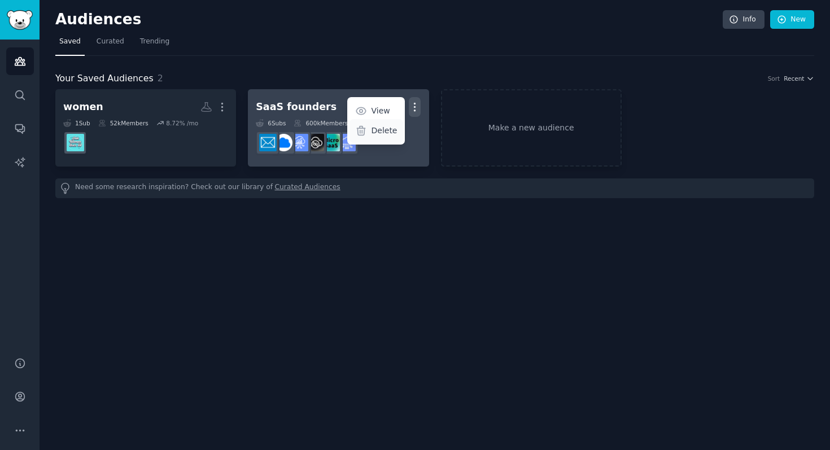
click at [386, 126] on p "Delete" at bounding box center [384, 131] width 26 height 12
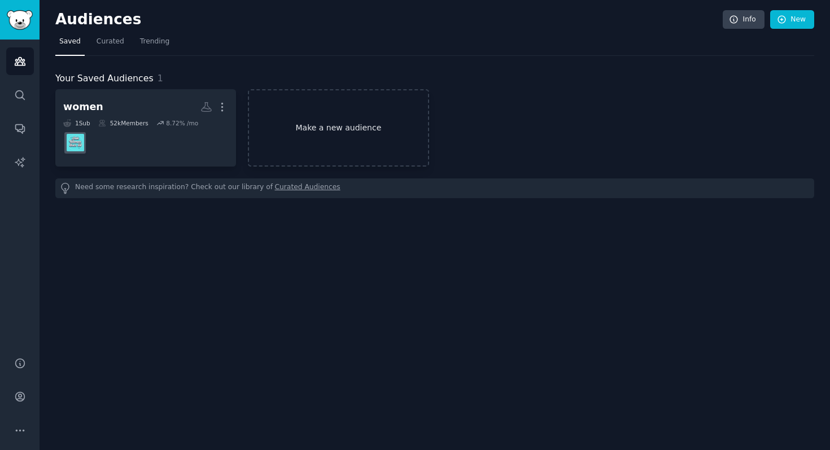
click at [289, 129] on link "Make a new audience" at bounding box center [338, 127] width 181 height 77
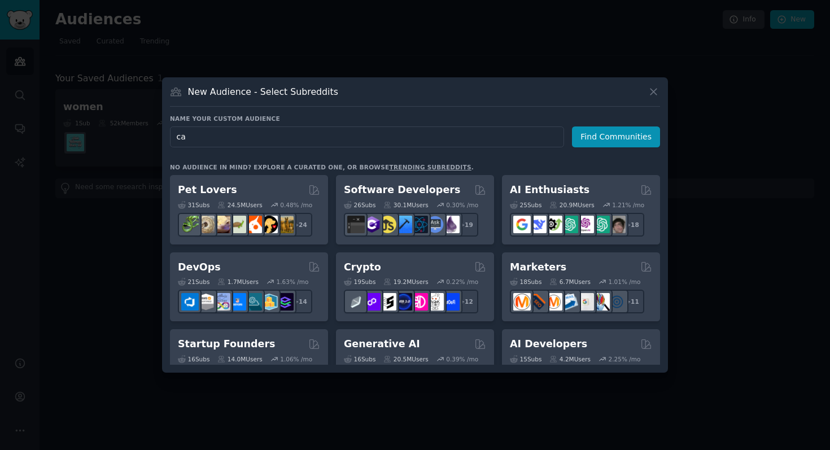
type input "c"
type input "driver"
click button "Find Communities" at bounding box center [616, 136] width 88 height 21
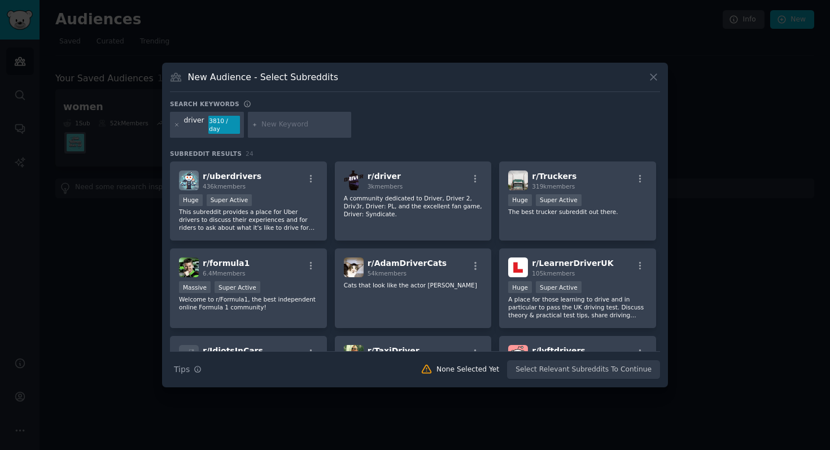
click at [265, 121] on input "text" at bounding box center [304, 125] width 86 height 10
click at [177, 125] on icon at bounding box center [177, 124] width 3 height 3
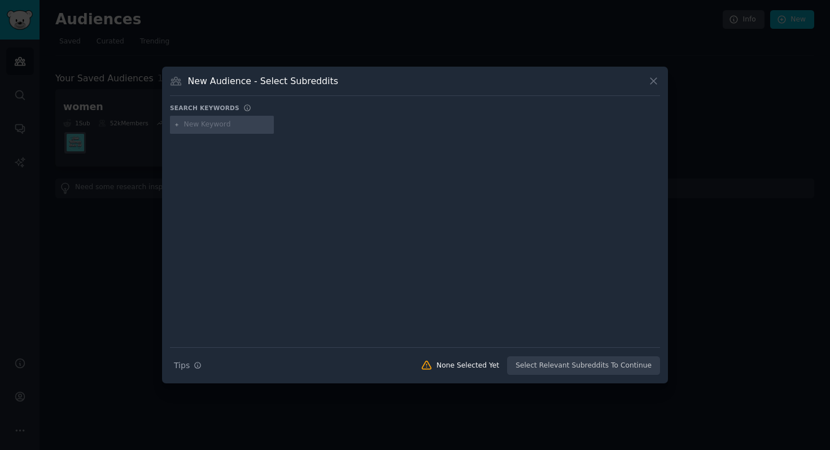
click at [216, 137] on div at bounding box center [415, 127] width 490 height 22
click at [220, 129] on input "text" at bounding box center [227, 125] width 86 height 10
type input "cars"
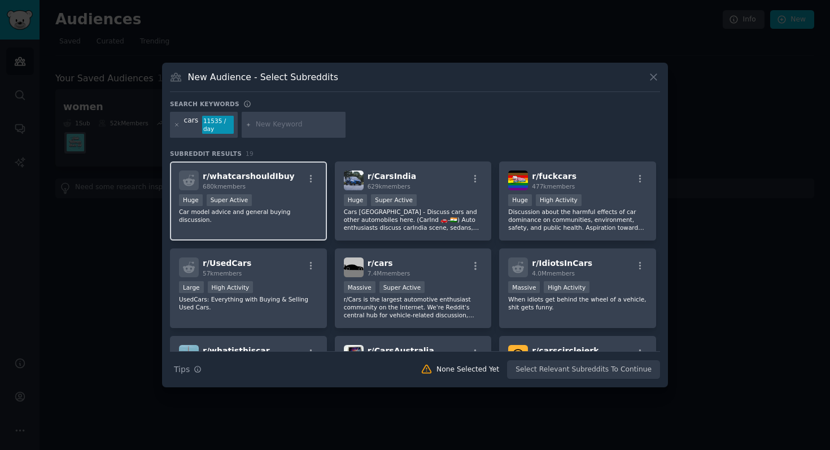
click at [277, 217] on p "Car model advice and general buying discussion." at bounding box center [248, 216] width 139 height 16
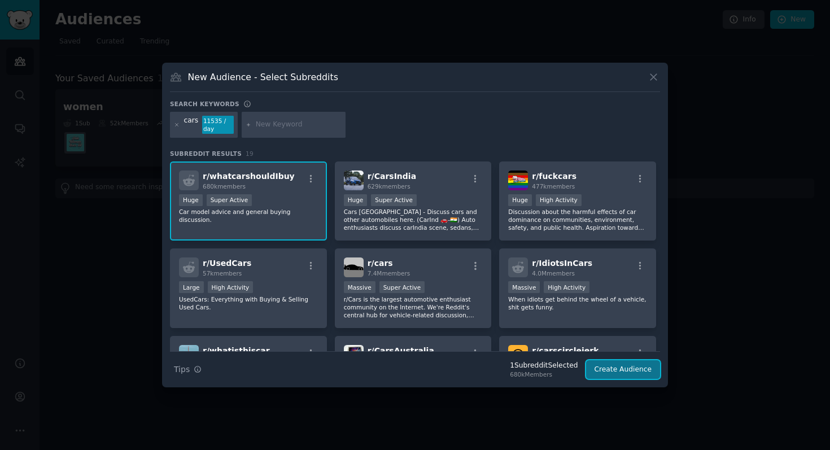
click at [641, 365] on button "Create Audience" at bounding box center [623, 369] width 75 height 19
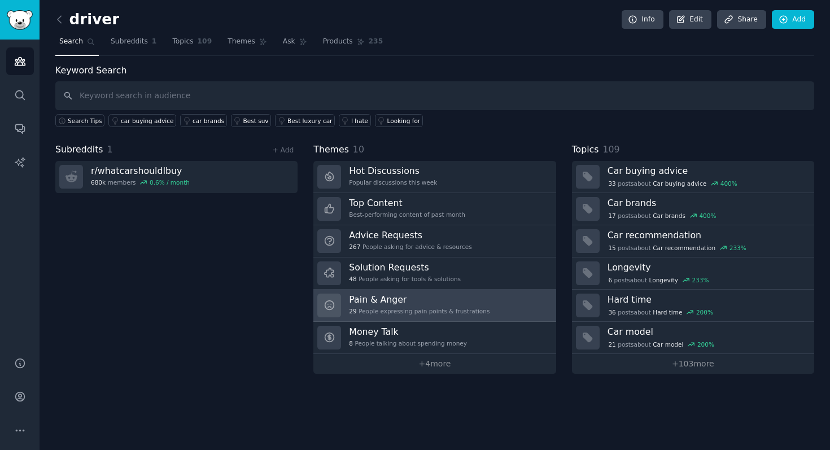
click at [373, 308] on div "29 People expressing pain points & frustrations" at bounding box center [419, 311] width 141 height 8
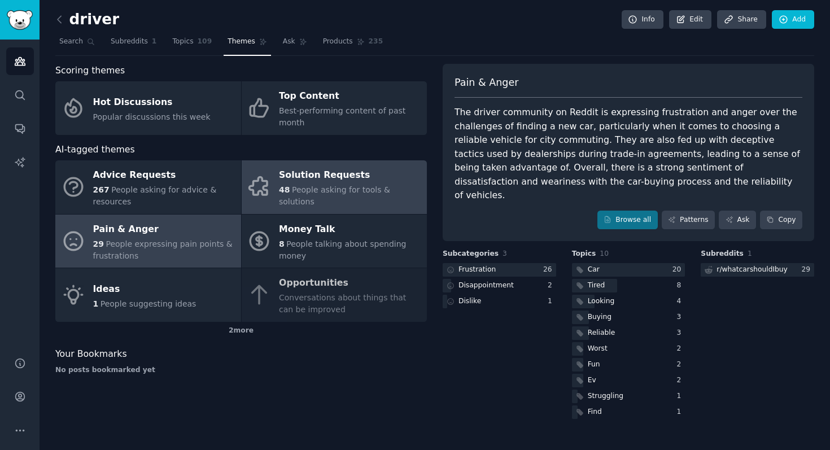
click at [287, 190] on div "48 People asking for tools & solutions" at bounding box center [350, 196] width 142 height 24
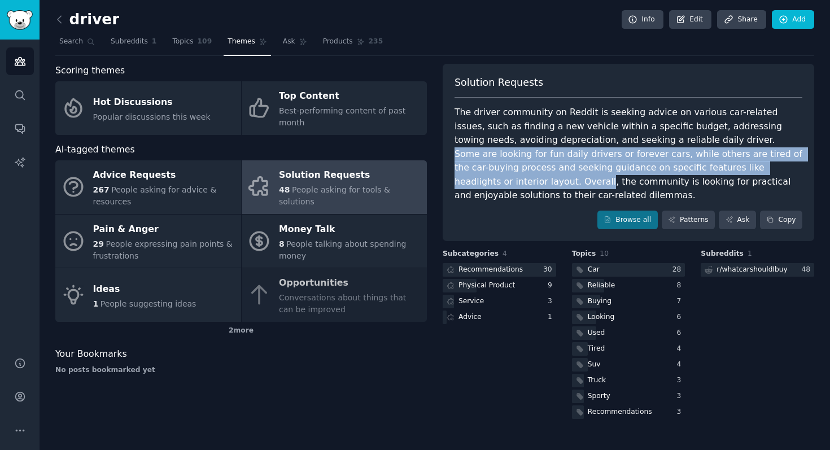
drag, startPoint x: 650, startPoint y: 144, endPoint x: 695, endPoint y: 164, distance: 49.3
click at [696, 164] on div "The driver community on Reddit is seeking advice on various car-related issues,…" at bounding box center [628, 154] width 348 height 97
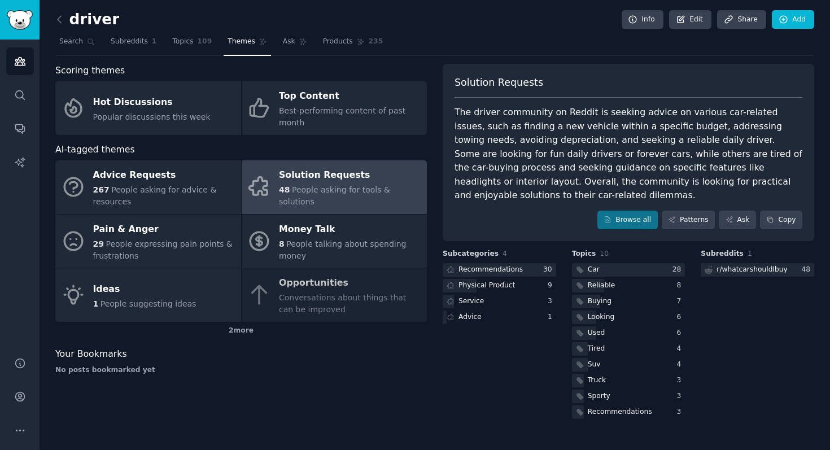
click at [561, 43] on nav "Search Subreddits 1 Topics 109 Themes Ask Products 235" at bounding box center [434, 44] width 759 height 23
click at [540, 51] on nav "Search Subreddits 1 Topics 109 Themes Ask Products 235" at bounding box center [434, 44] width 759 height 23
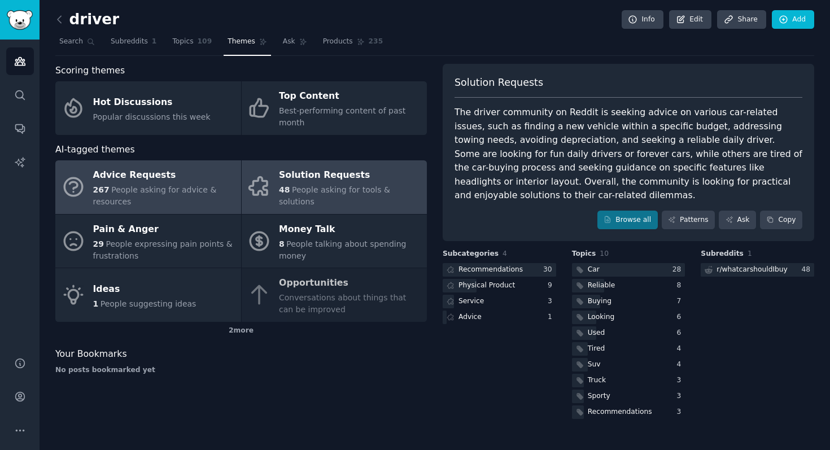
click at [198, 161] on link "Advice Requests 267 People asking for advice & resources" at bounding box center [148, 187] width 186 height 54
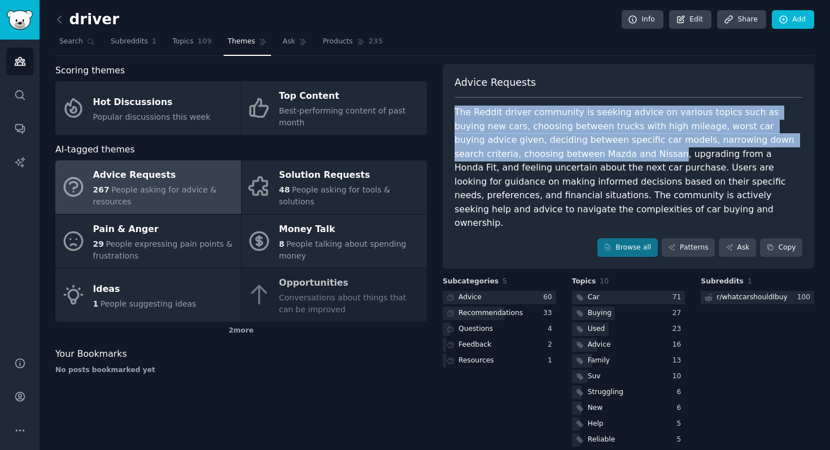
drag, startPoint x: 454, startPoint y: 113, endPoint x: 562, endPoint y: 147, distance: 113.2
click at [562, 147] on div "The Reddit driver community is seeking advice on various topics such as buying …" at bounding box center [628, 168] width 348 height 125
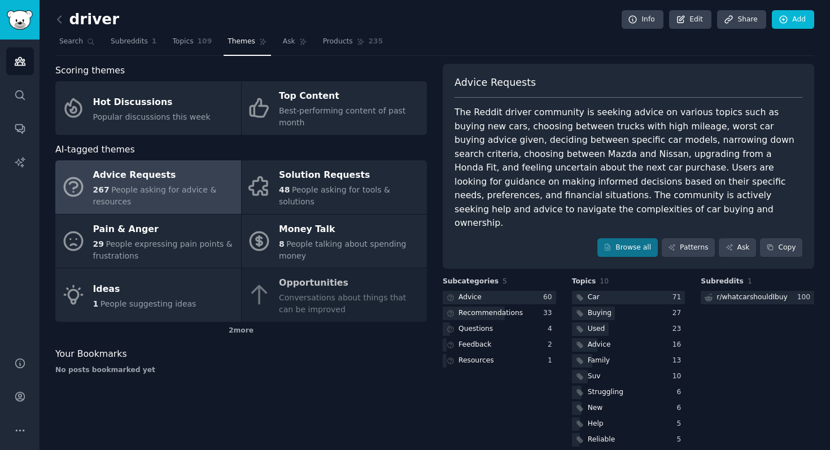
click at [396, 368] on div "No posts bookmarked yet" at bounding box center [240, 370] width 371 height 10
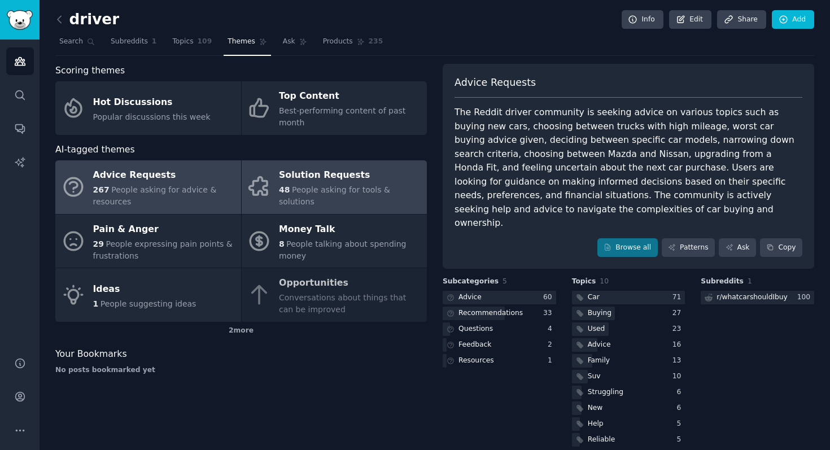
click at [335, 199] on span "People asking for tools & solutions" at bounding box center [334, 195] width 111 height 21
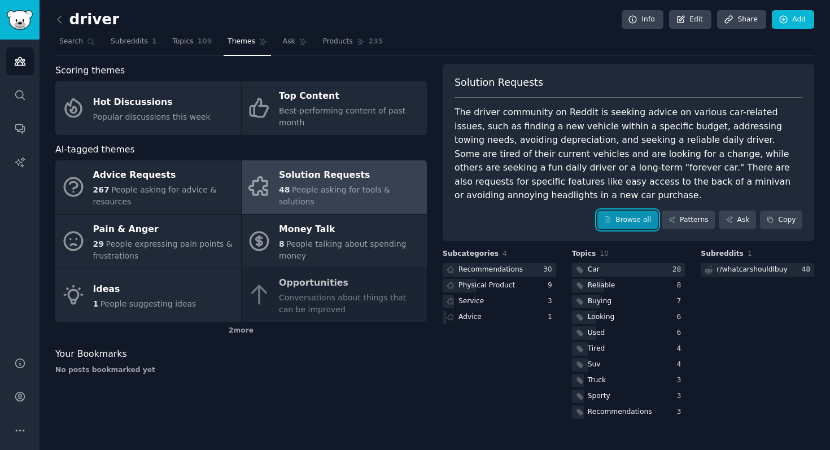
click at [650, 211] on link "Browse all" at bounding box center [627, 220] width 60 height 19
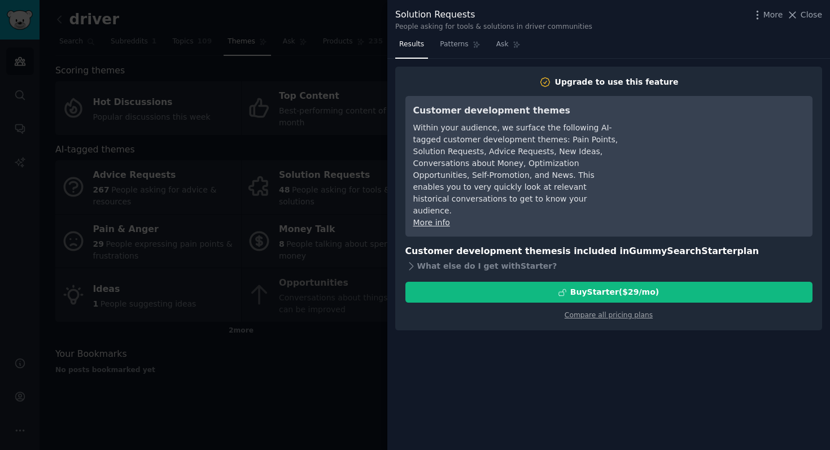
click at [353, 5] on div at bounding box center [415, 225] width 830 height 450
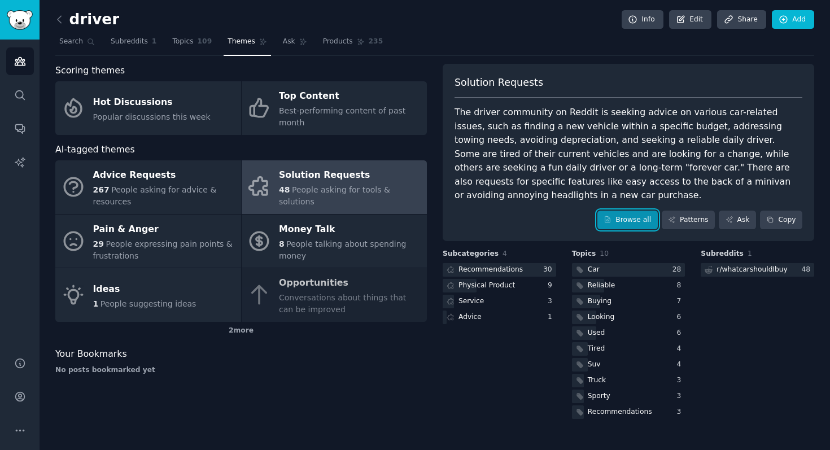
click at [627, 211] on link "Browse all" at bounding box center [627, 220] width 60 height 19
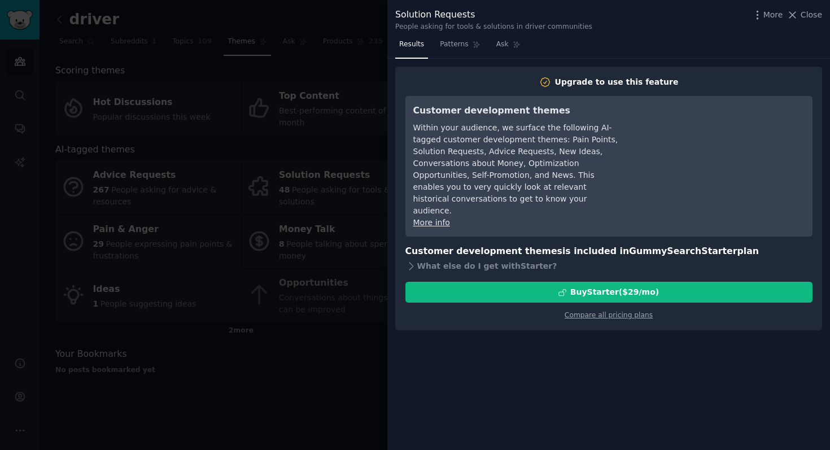
click at [355, 39] on div at bounding box center [415, 225] width 830 height 450
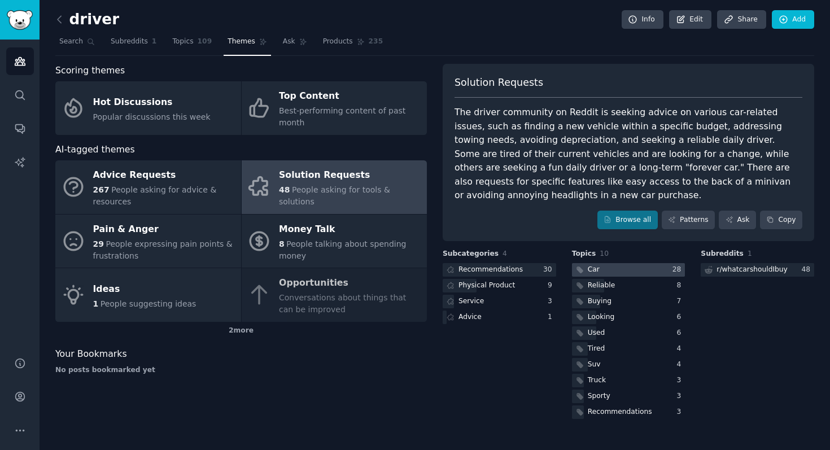
click at [611, 263] on div at bounding box center [628, 270] width 113 height 14
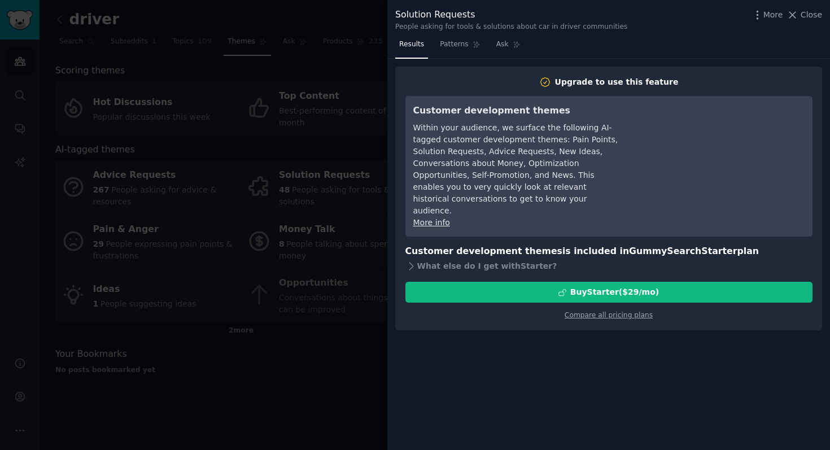
click at [304, 8] on div at bounding box center [415, 225] width 830 height 450
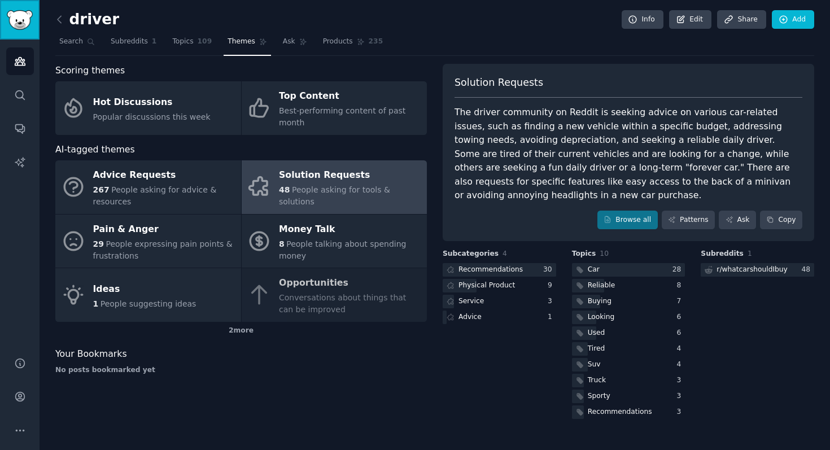
click at [15, 24] on img "Sidebar" at bounding box center [20, 20] width 26 height 20
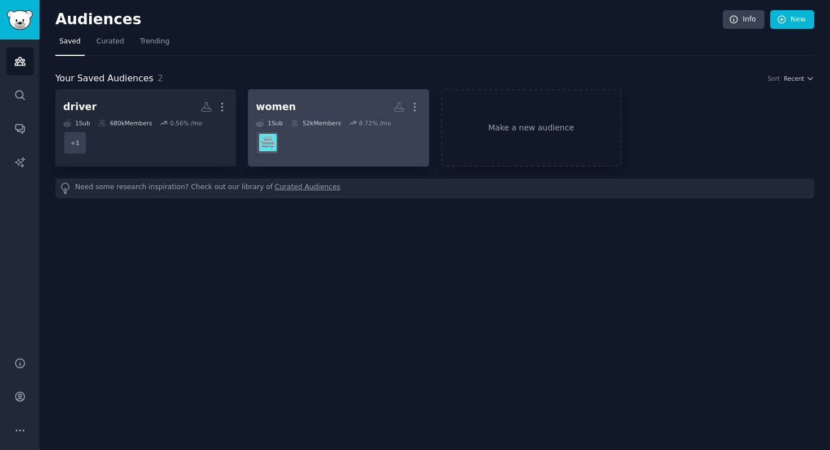
click at [328, 110] on h2 "women More" at bounding box center [338, 107] width 165 height 20
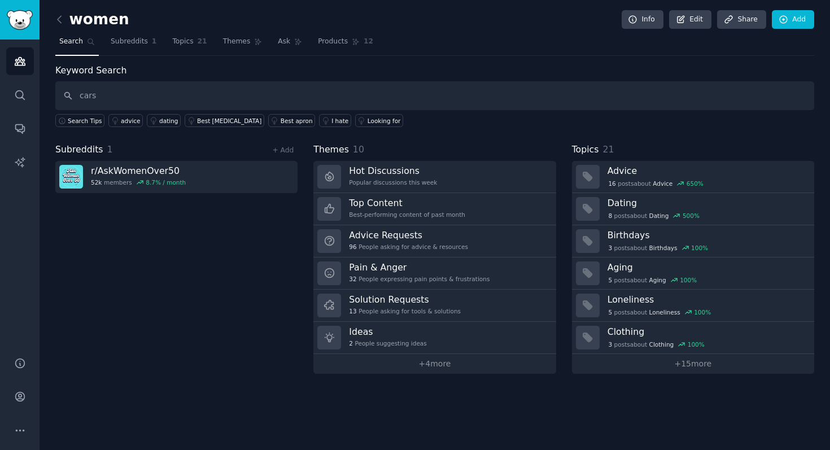
type input "cars"
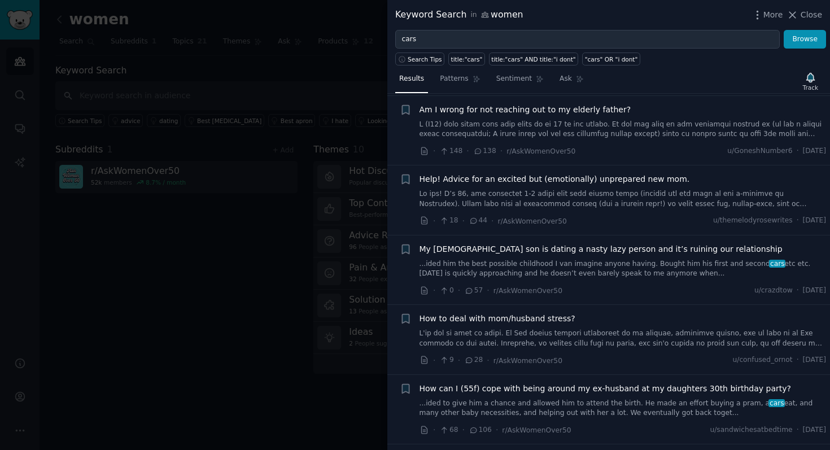
scroll to position [460, 0]
click at [606, 195] on link at bounding box center [622, 197] width 407 height 20
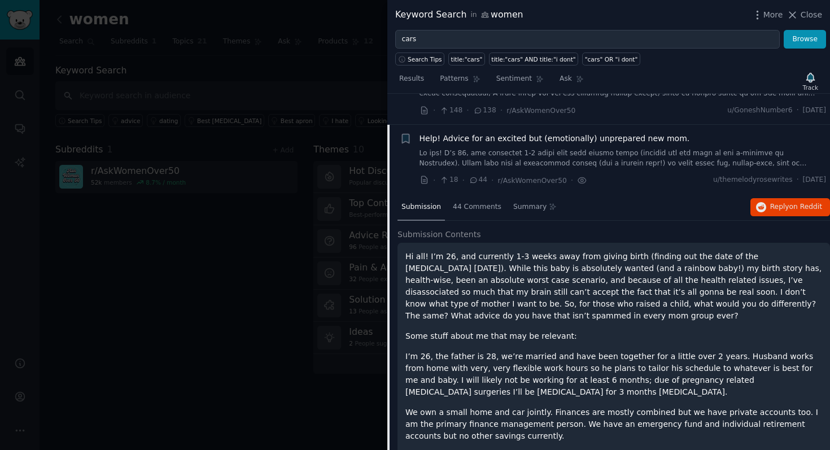
scroll to position [467, 0]
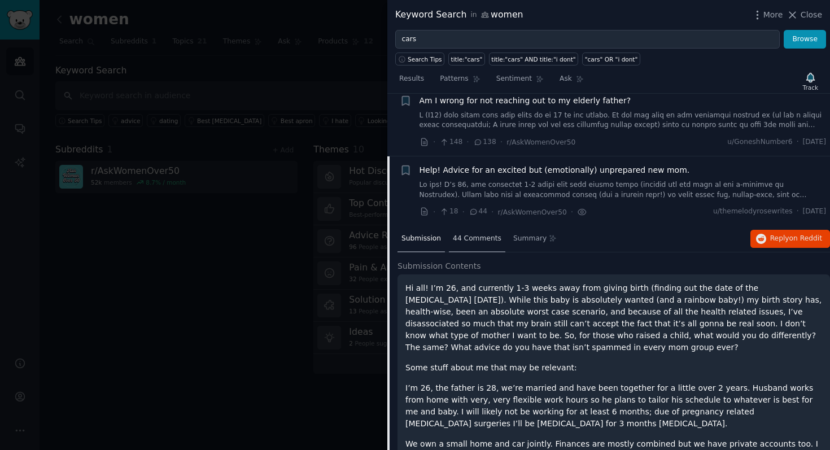
click at [483, 238] on span "44 Comments" at bounding box center [477, 239] width 49 height 10
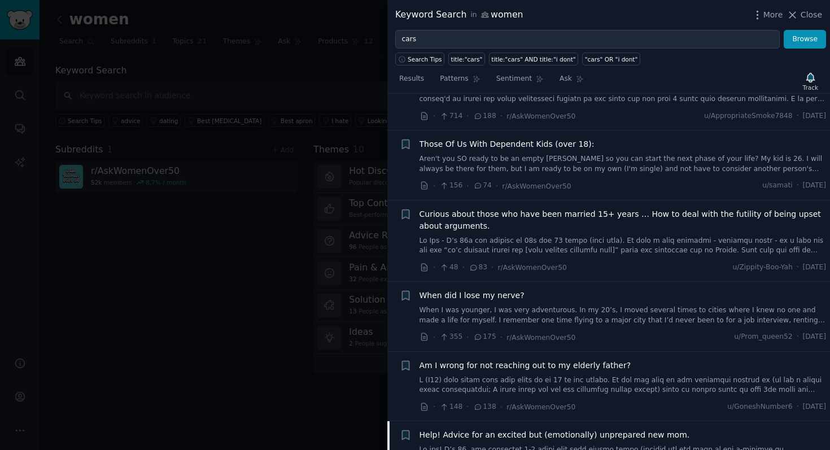
scroll to position [12, 0]
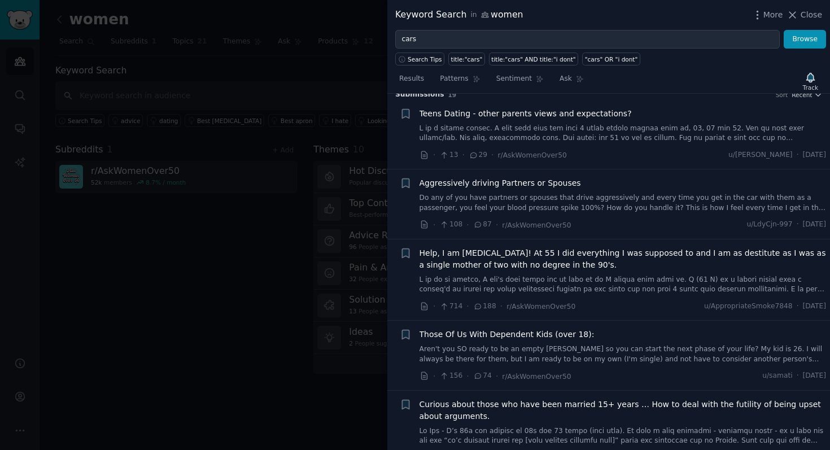
click at [359, 62] on div at bounding box center [415, 225] width 830 height 450
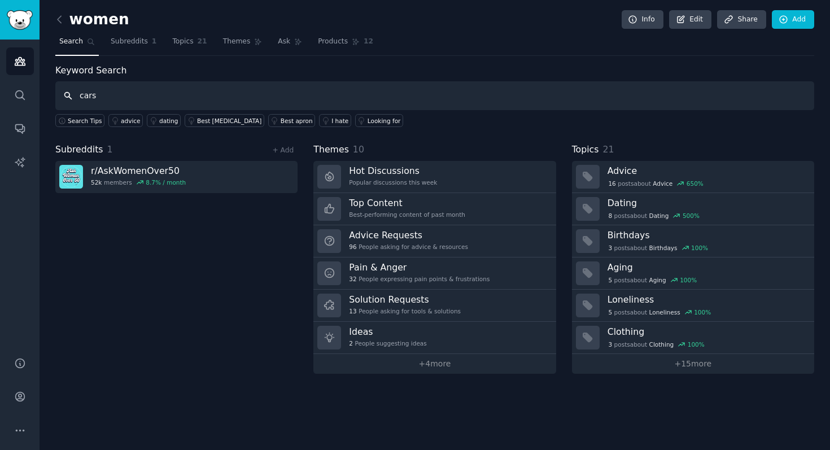
type input "cars"
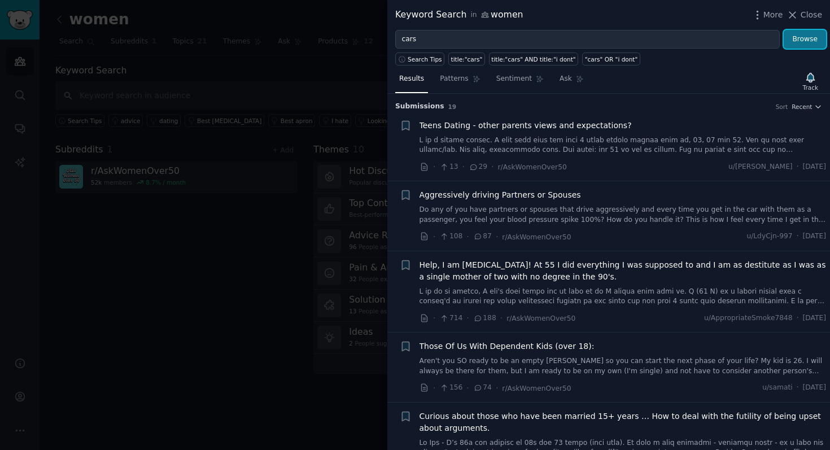
click at [811, 40] on button "Browse" at bounding box center [805, 39] width 42 height 19
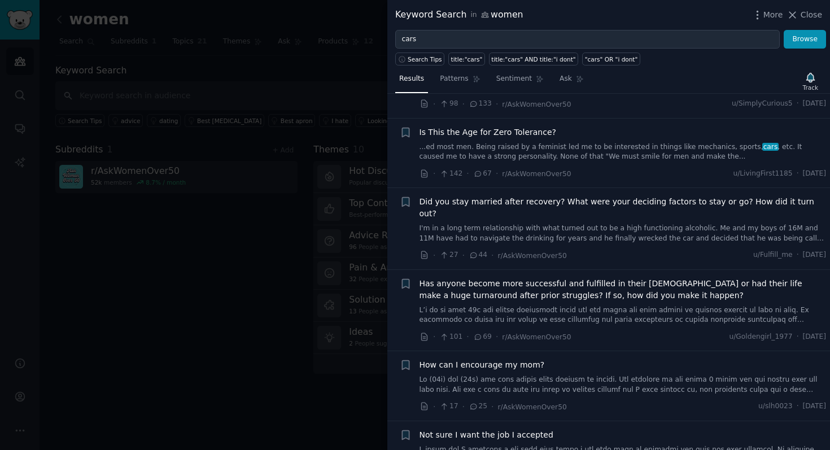
scroll to position [1022, 0]
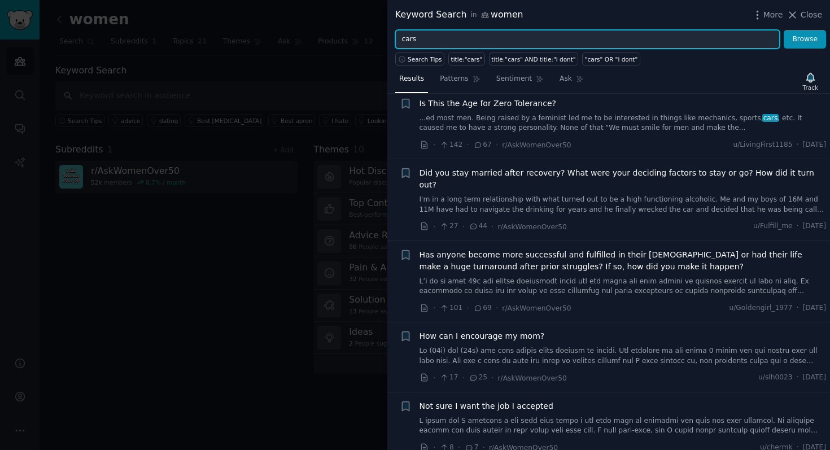
click at [430, 37] on input "cars" at bounding box center [587, 39] width 384 height 19
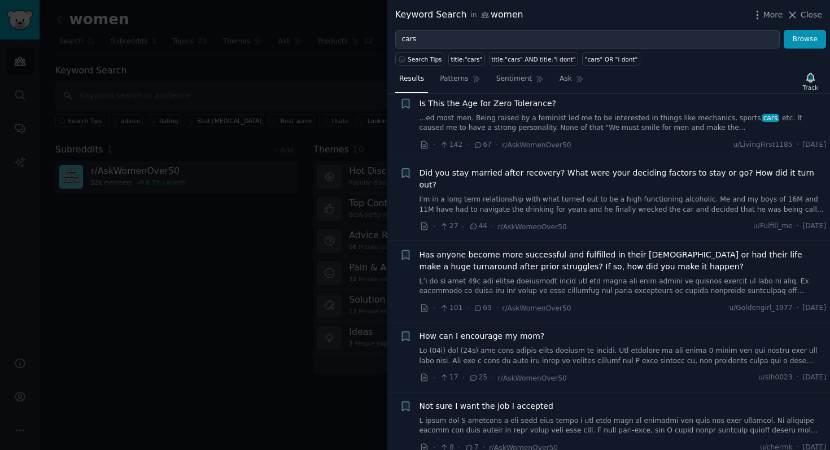
click at [278, 199] on div at bounding box center [415, 225] width 830 height 450
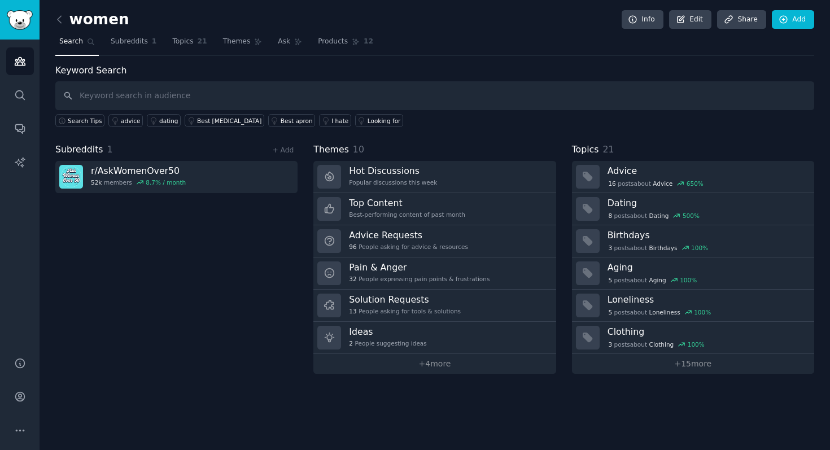
click at [78, 40] on span "Search" at bounding box center [71, 42] width 24 height 10
click at [60, 17] on icon at bounding box center [59, 19] width 3 height 7
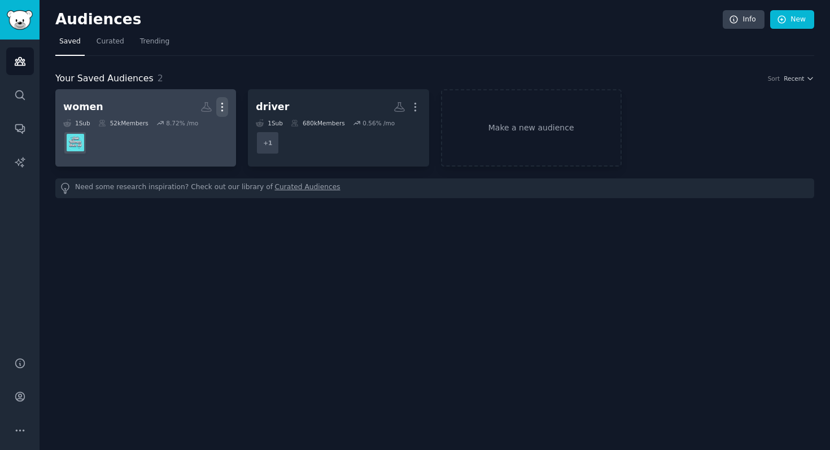
click at [225, 112] on icon "button" at bounding box center [222, 107] width 12 height 12
click at [200, 126] on p "Delete" at bounding box center [191, 131] width 26 height 12
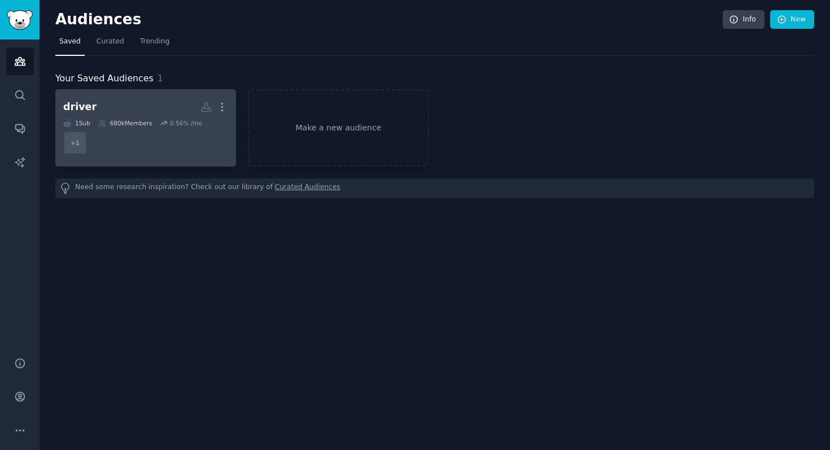
click at [172, 104] on h2 "driver Custom Audience More" at bounding box center [145, 107] width 165 height 20
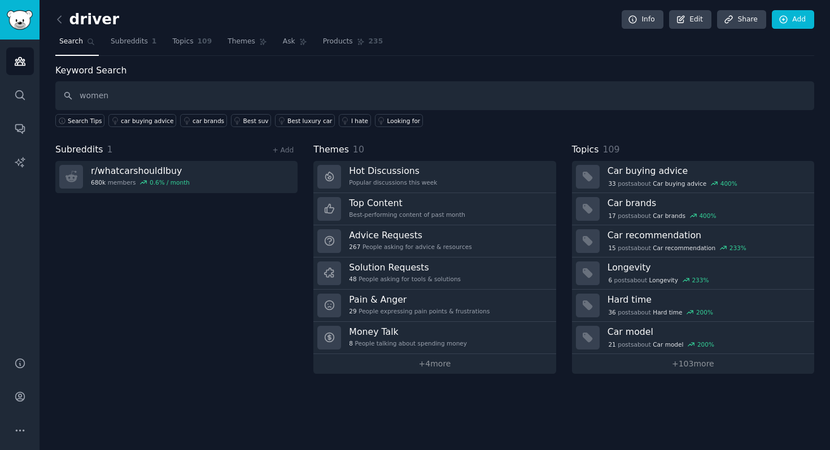
type input "women"
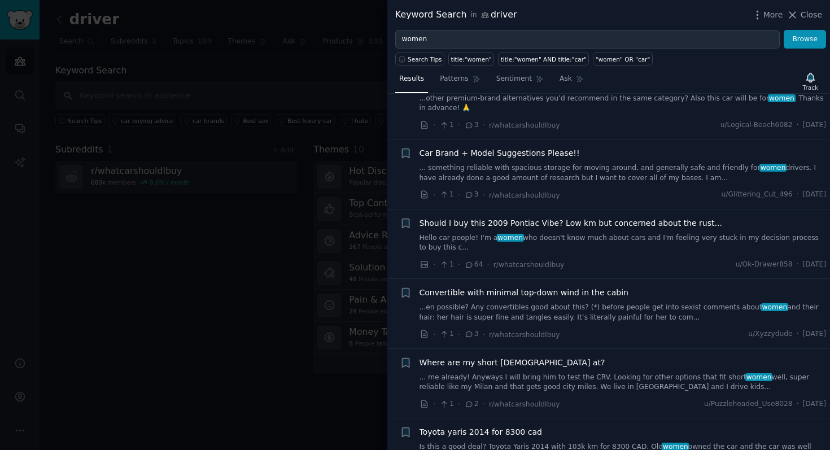
scroll to position [748, 0]
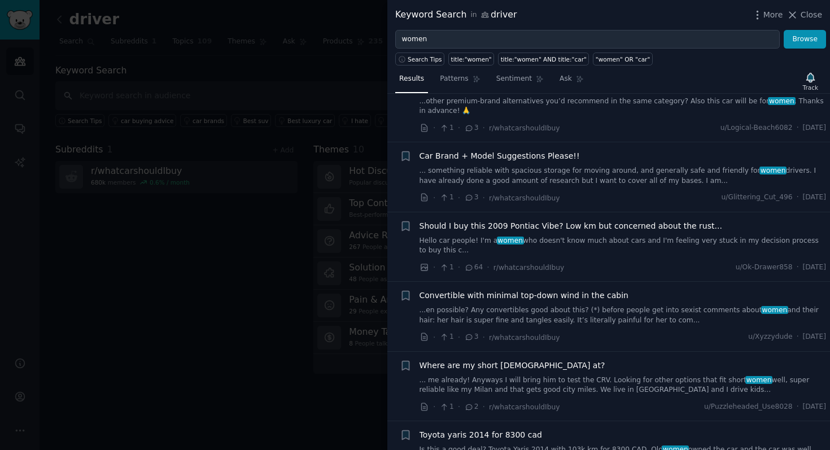
click at [478, 263] on span "64" at bounding box center [473, 268] width 19 height 10
click at [474, 263] on span "64" at bounding box center [473, 268] width 19 height 10
click at [467, 264] on icon at bounding box center [469, 268] width 10 height 8
click at [475, 236] on link "Hello car people! I'm a women who doesn't know much about cars and I'm feeling …" at bounding box center [622, 246] width 407 height 20
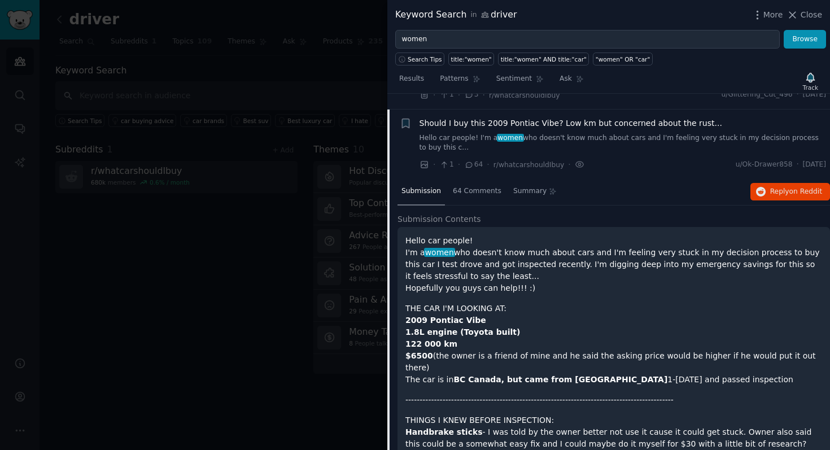
scroll to position [854, 0]
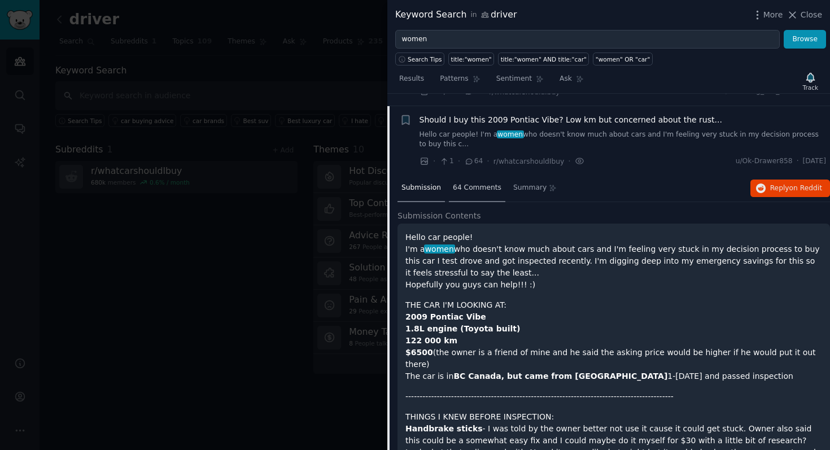
click at [475, 185] on div "64 Comments" at bounding box center [477, 188] width 56 height 27
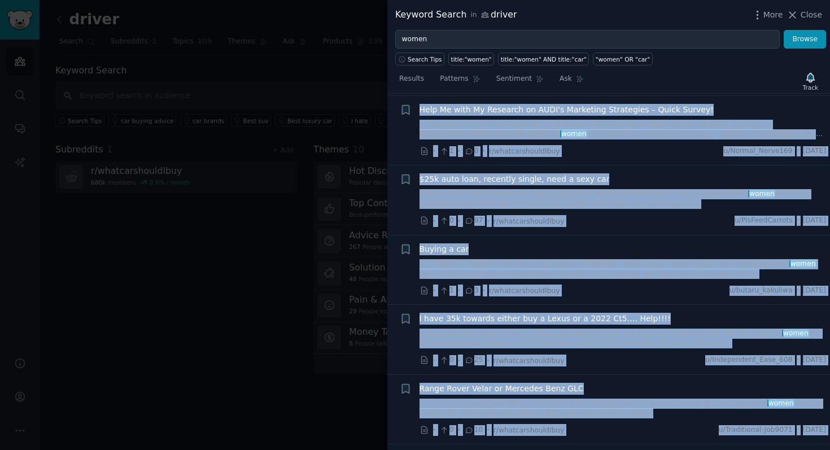
scroll to position [0, 0]
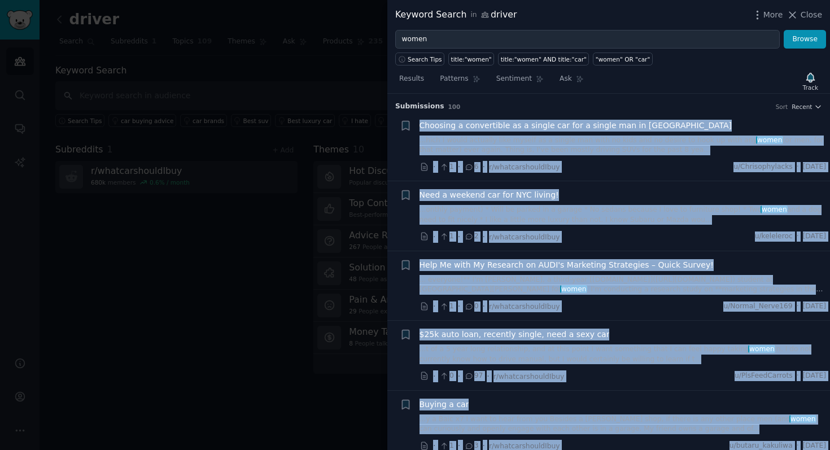
drag, startPoint x: 758, startPoint y: 426, endPoint x: 413, endPoint y: 135, distance: 450.4
copy ul "Loremips d sitametcons ad e seddoe tem inc u labore etd ma AL ...enim A minim v…"
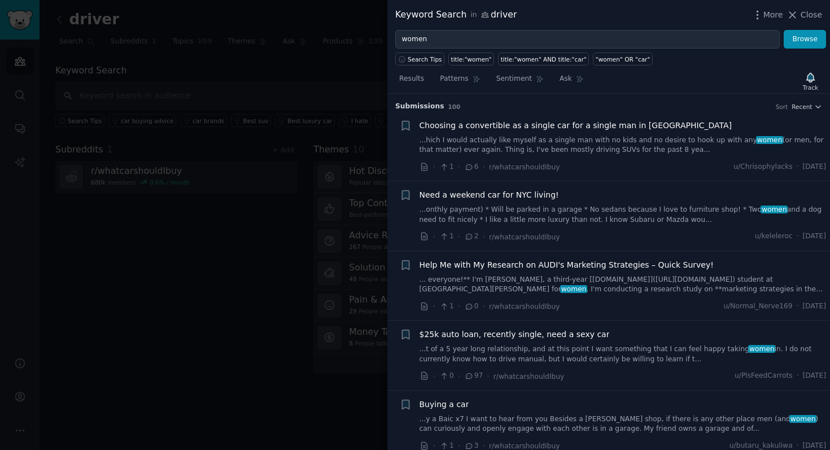
click at [371, 89] on div at bounding box center [415, 225] width 830 height 450
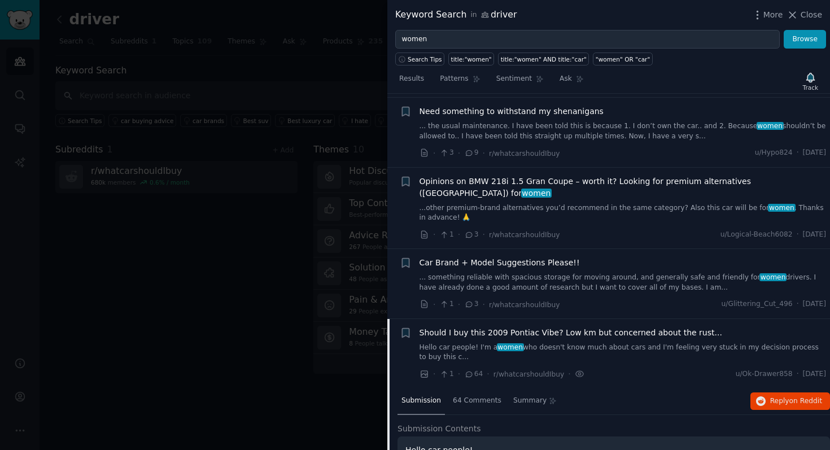
scroll to position [674, 0]
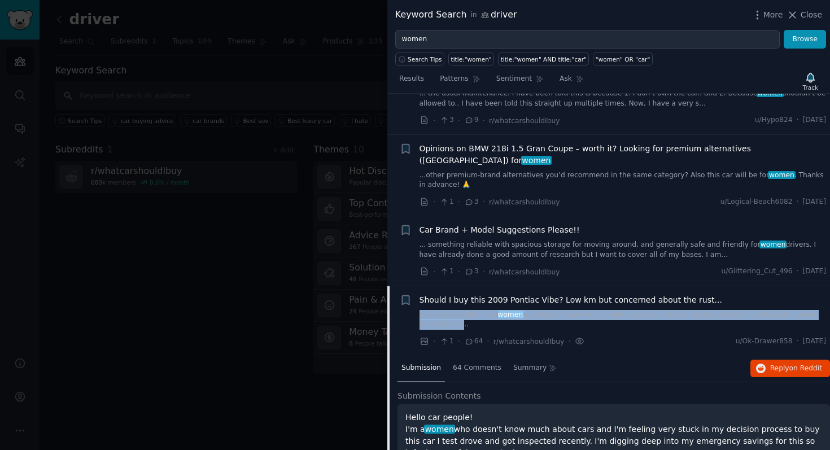
drag, startPoint x: 417, startPoint y: 301, endPoint x: 437, endPoint y: 308, distance: 21.3
click at [437, 308] on div "+ Should I buy this 2009 Pontiac Vibe? Low km but concerned about the rust... H…" at bounding box center [613, 321] width 427 height 54
copy link "Hello car people! I'm a women who doesn't know much about cars and I'm feeling …"
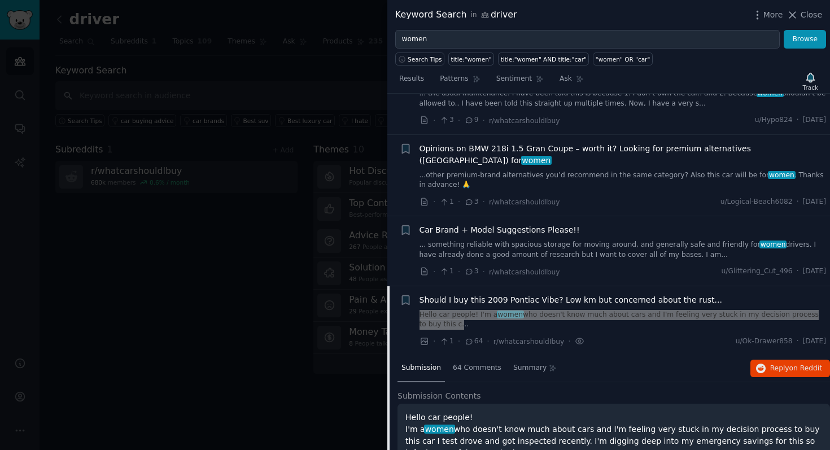
scroll to position [650, 0]
